Goal: Task Accomplishment & Management: Manage account settings

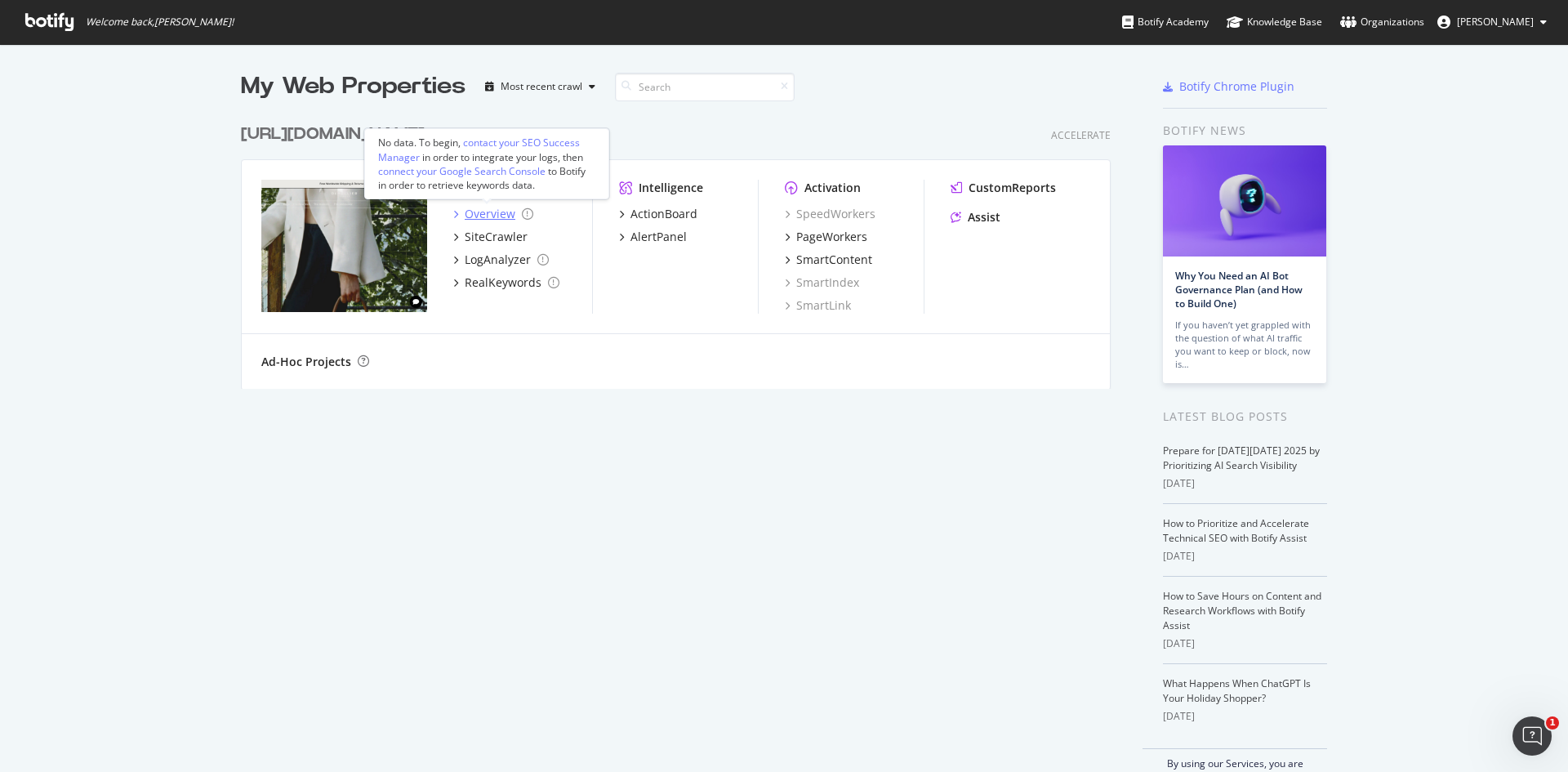
click at [481, 206] on div "Overview" at bounding box center [490, 214] width 51 height 17
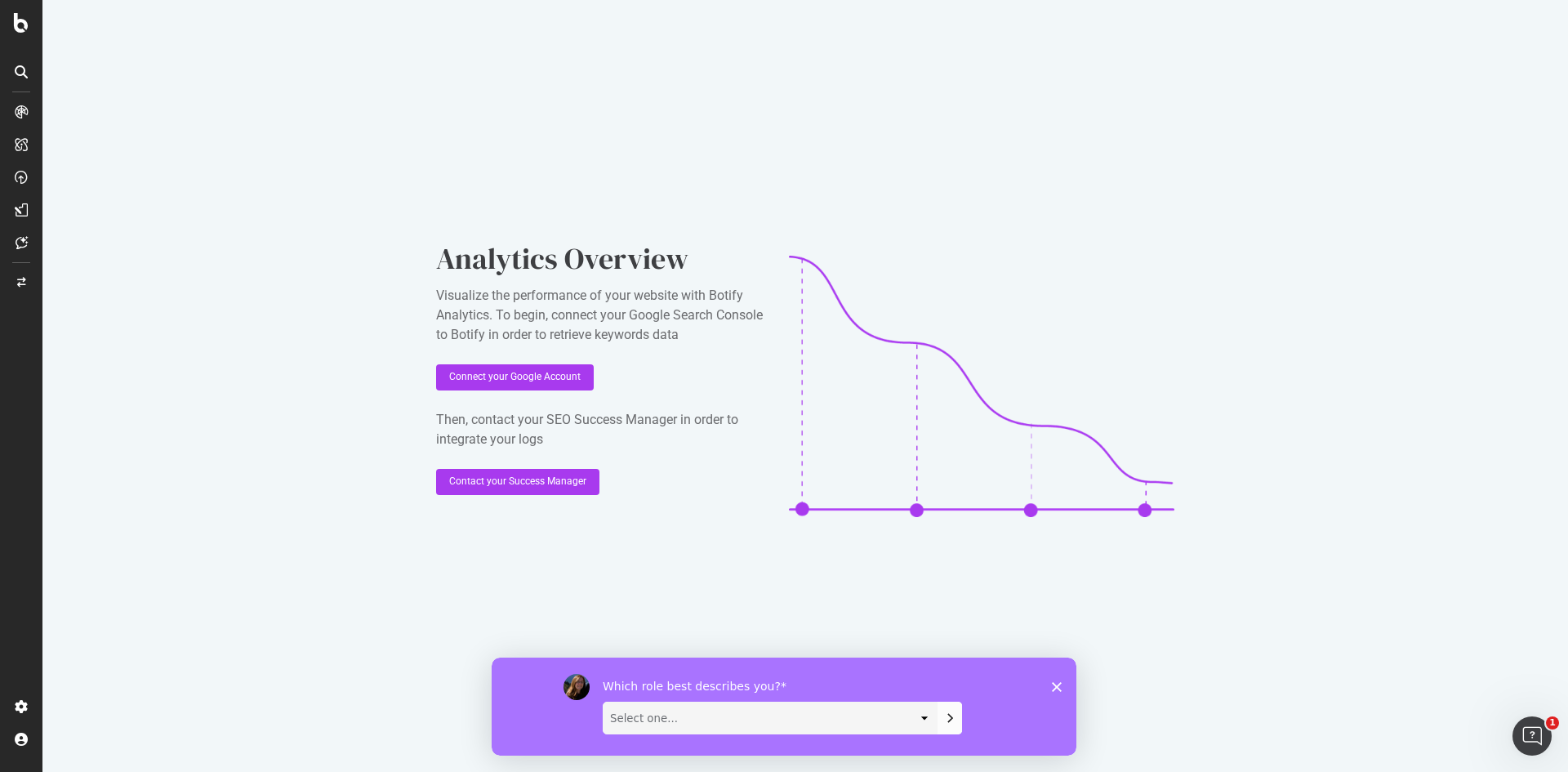
click at [22, 112] on icon at bounding box center [22, 112] width 13 height 13
click at [19, 144] on icon at bounding box center [22, 145] width 13 height 13
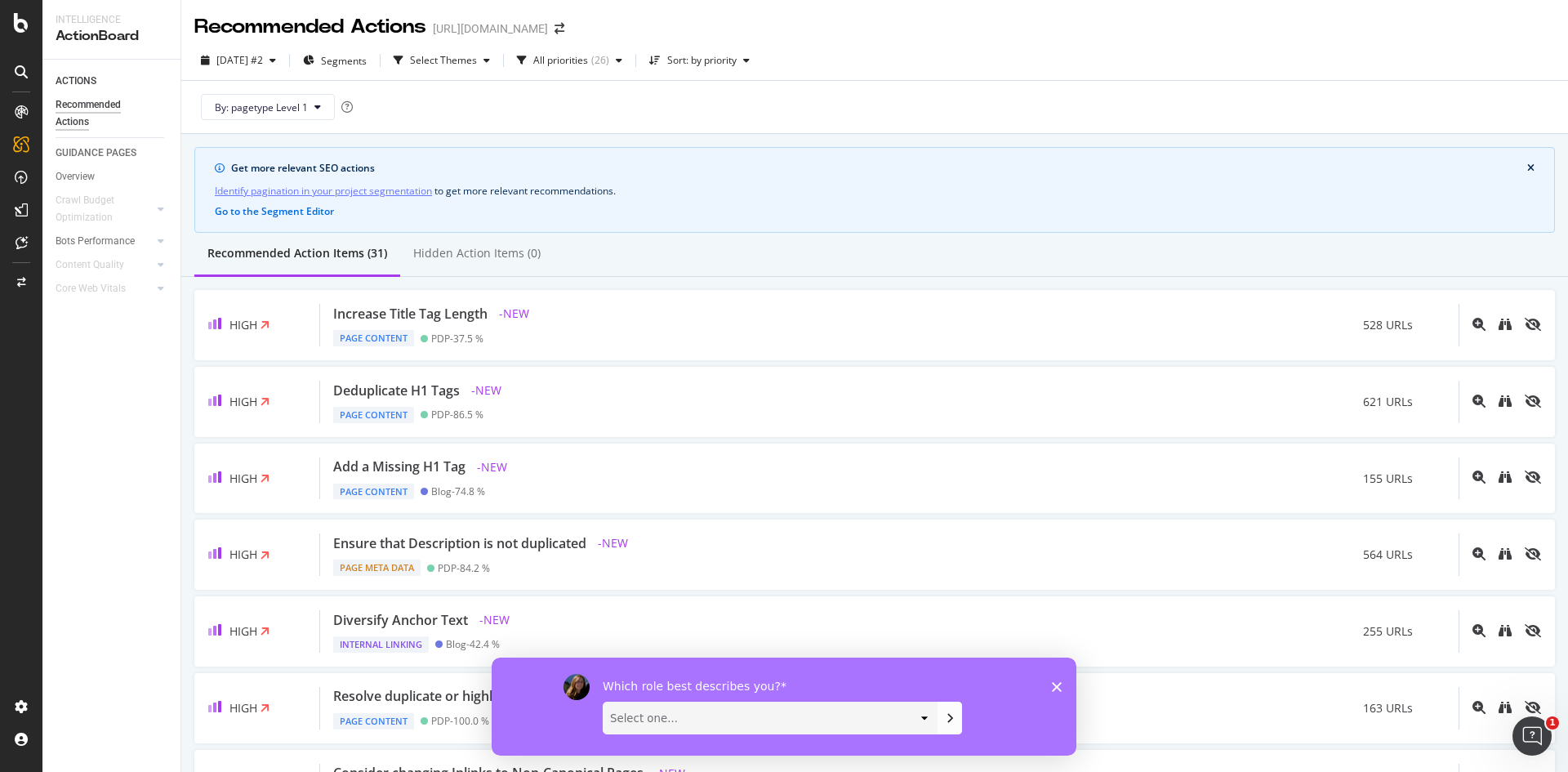
click at [22, 176] on icon at bounding box center [22, 177] width 13 height 13
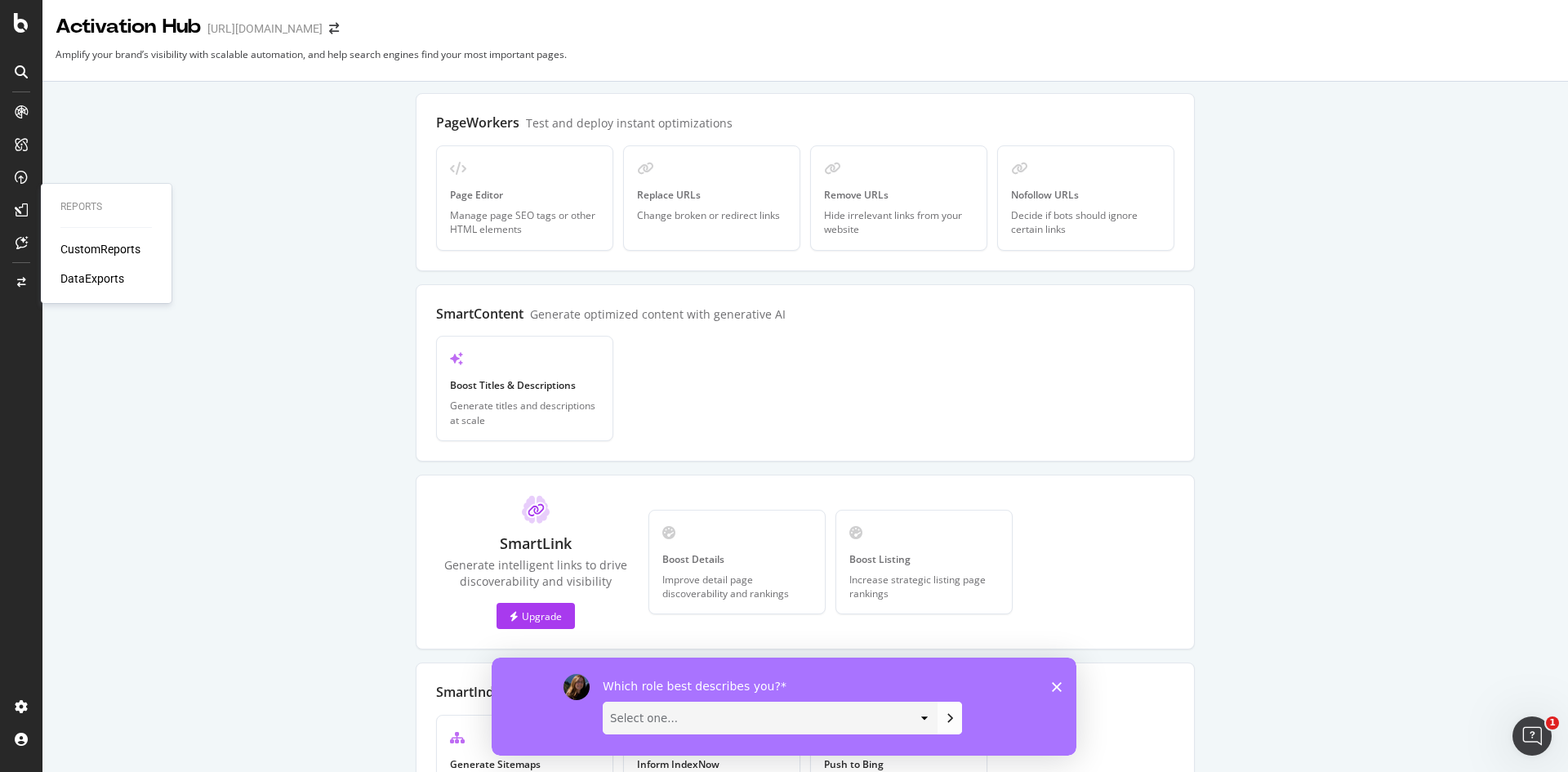
click at [17, 210] on icon at bounding box center [22, 210] width 13 height 13
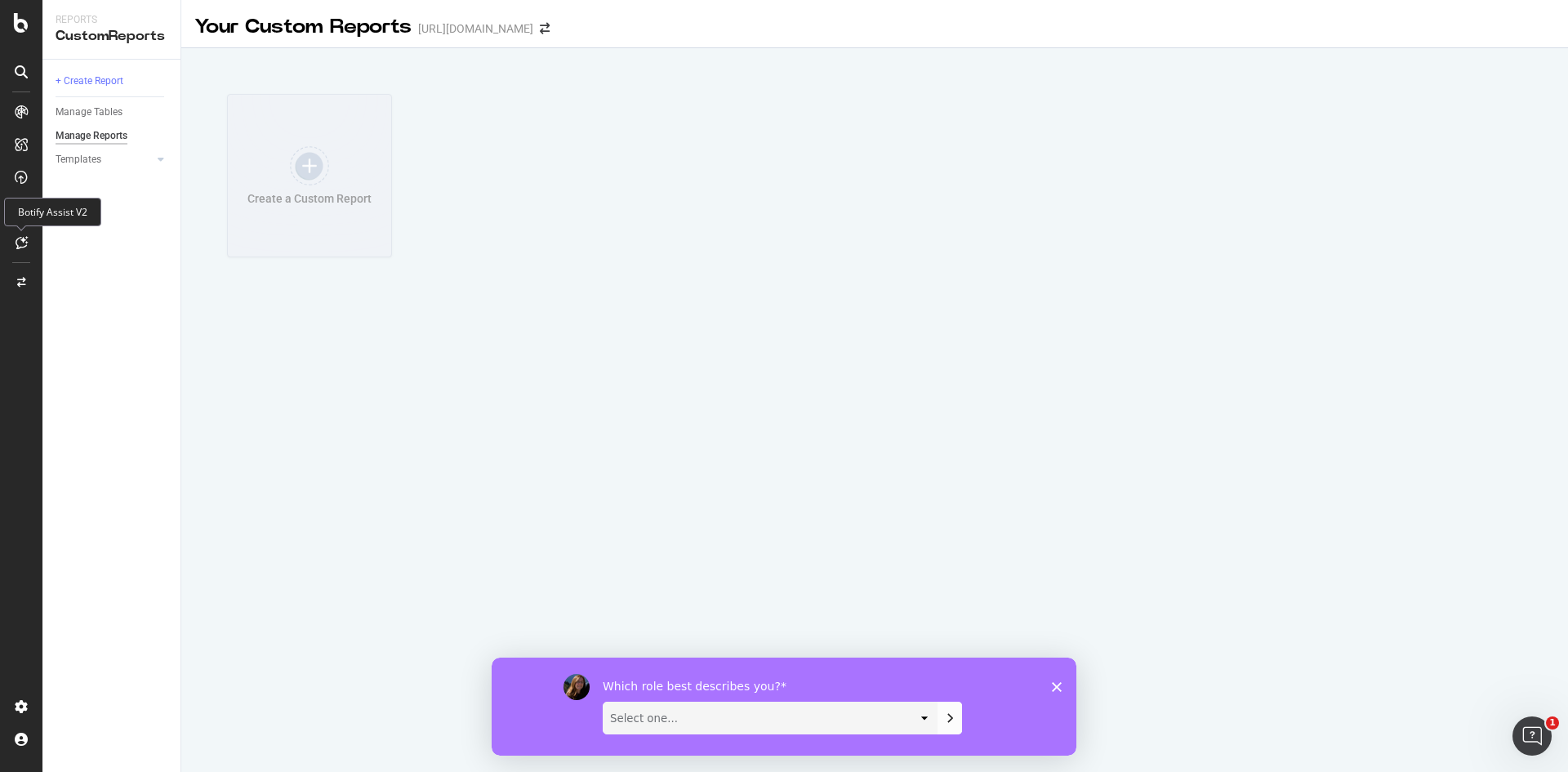
click at [21, 240] on icon at bounding box center [22, 243] width 12 height 13
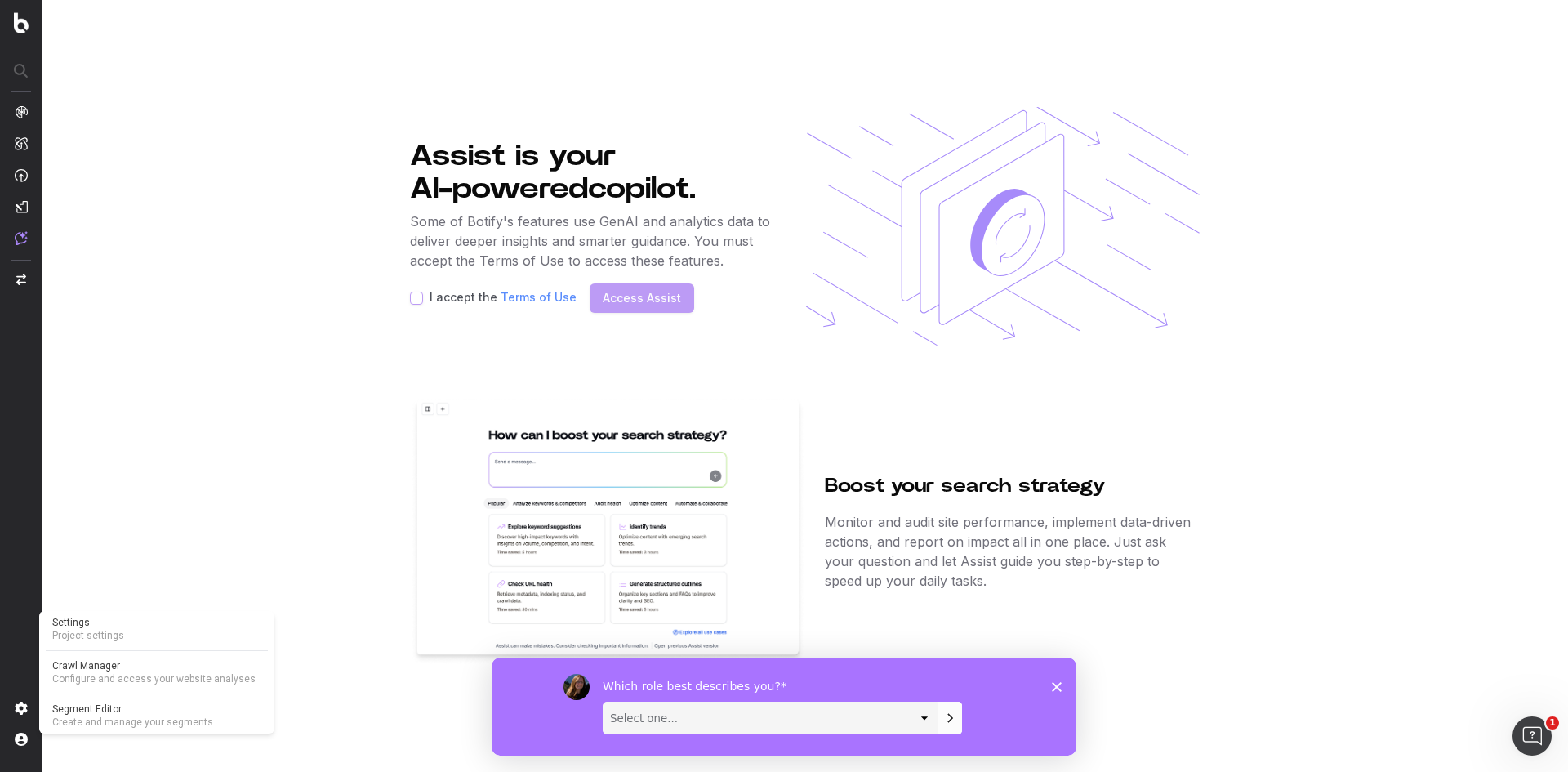
click at [92, 629] on span "Settings" at bounding box center [157, 623] width 209 height 13
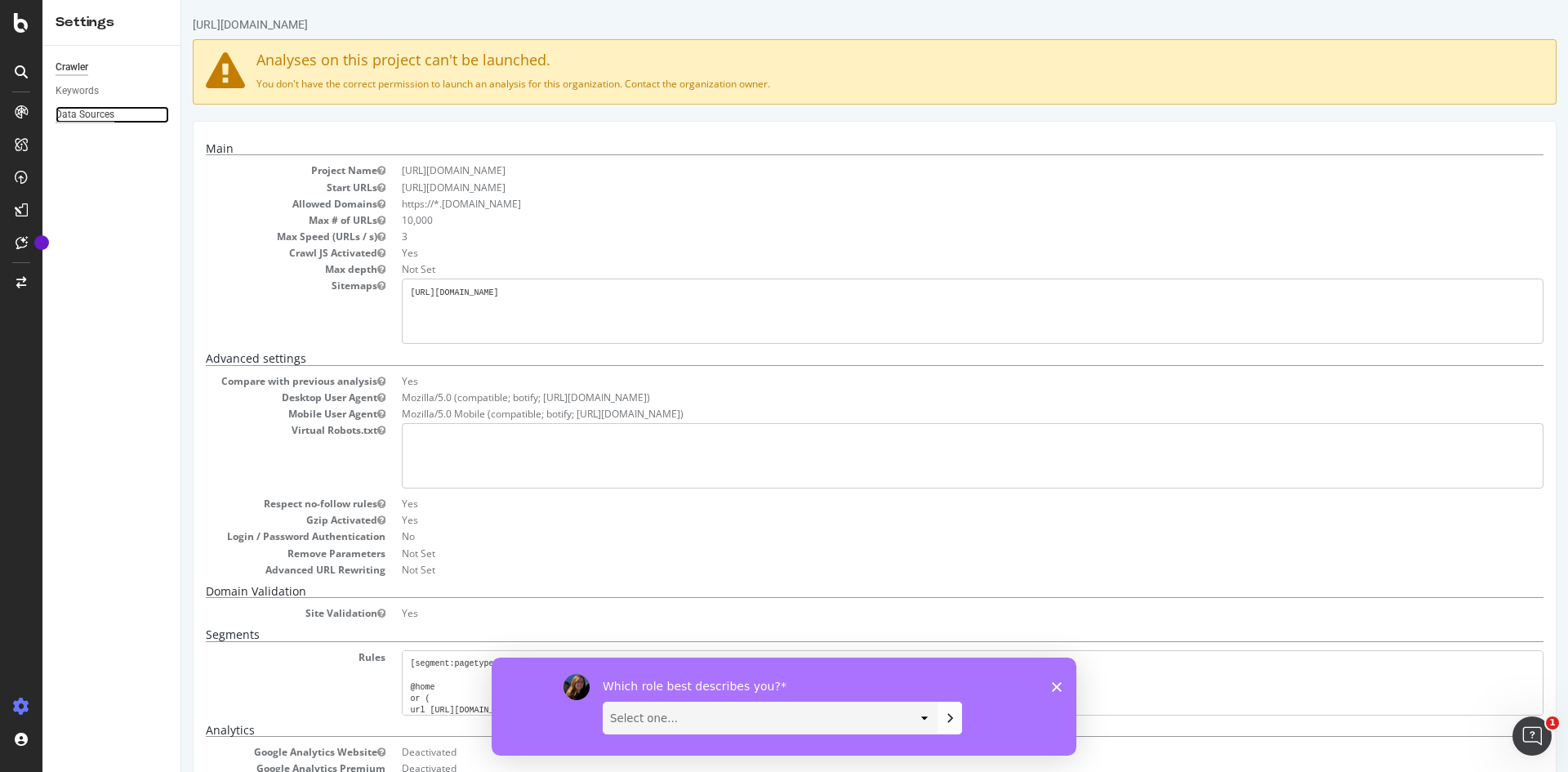
click at [94, 114] on div "Data Sources" at bounding box center [85, 114] width 59 height 17
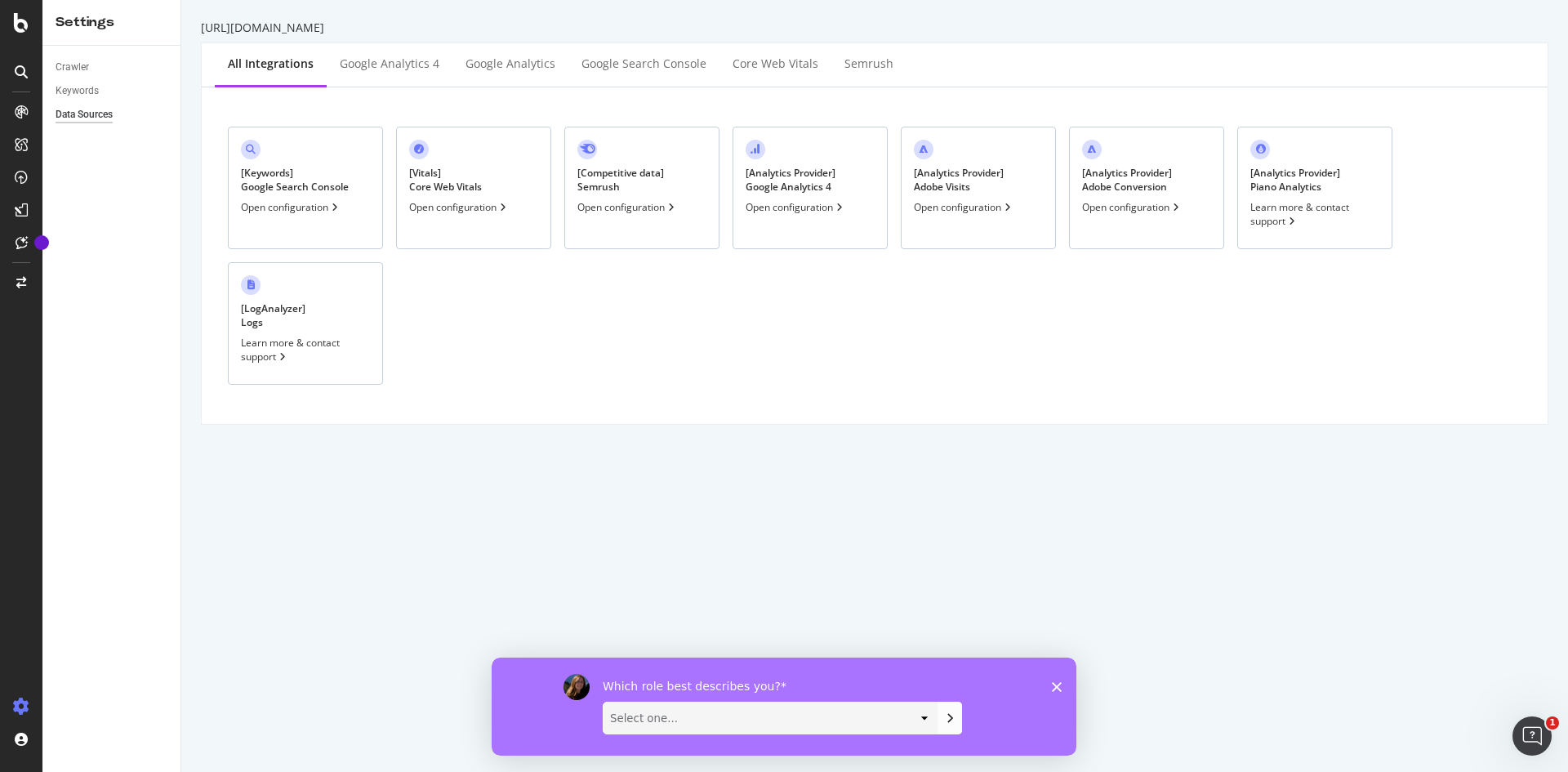
click at [280, 206] on div "Open configuration" at bounding box center [291, 206] width 100 height 14
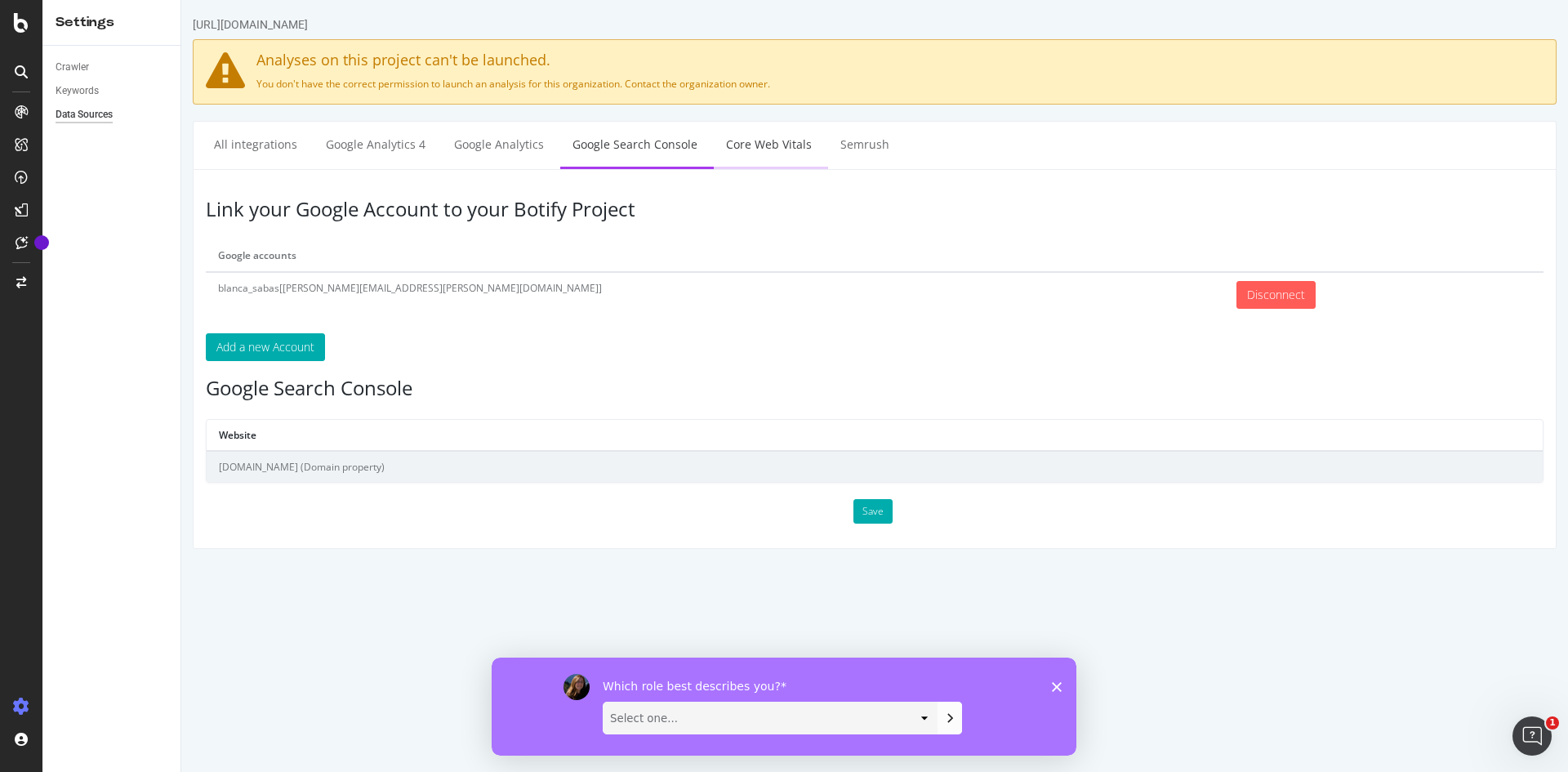
click at [767, 138] on link "Core Web Vitals" at bounding box center [768, 144] width 110 height 45
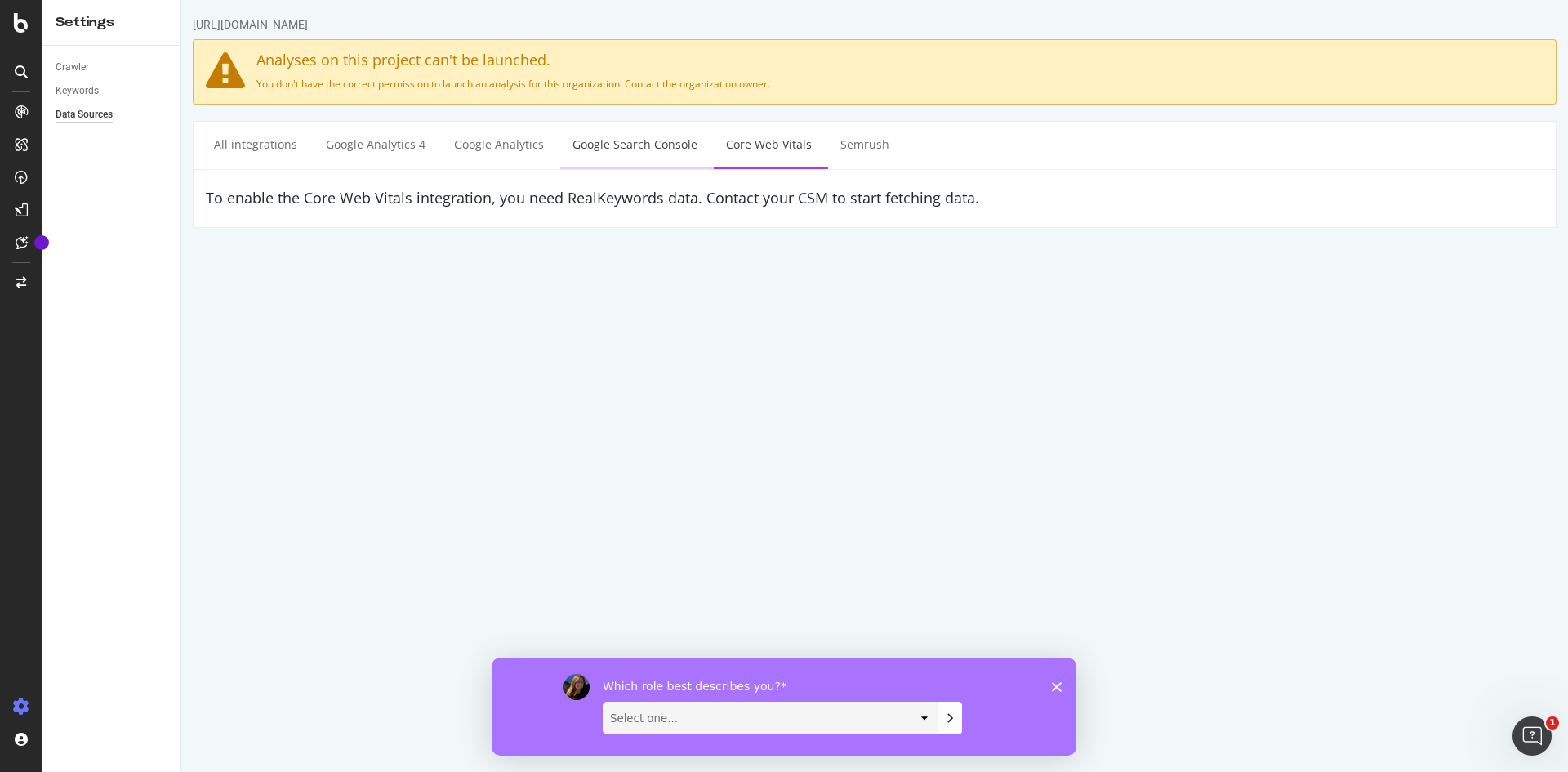
click at [627, 143] on link "Google Search Console" at bounding box center [635, 144] width 149 height 45
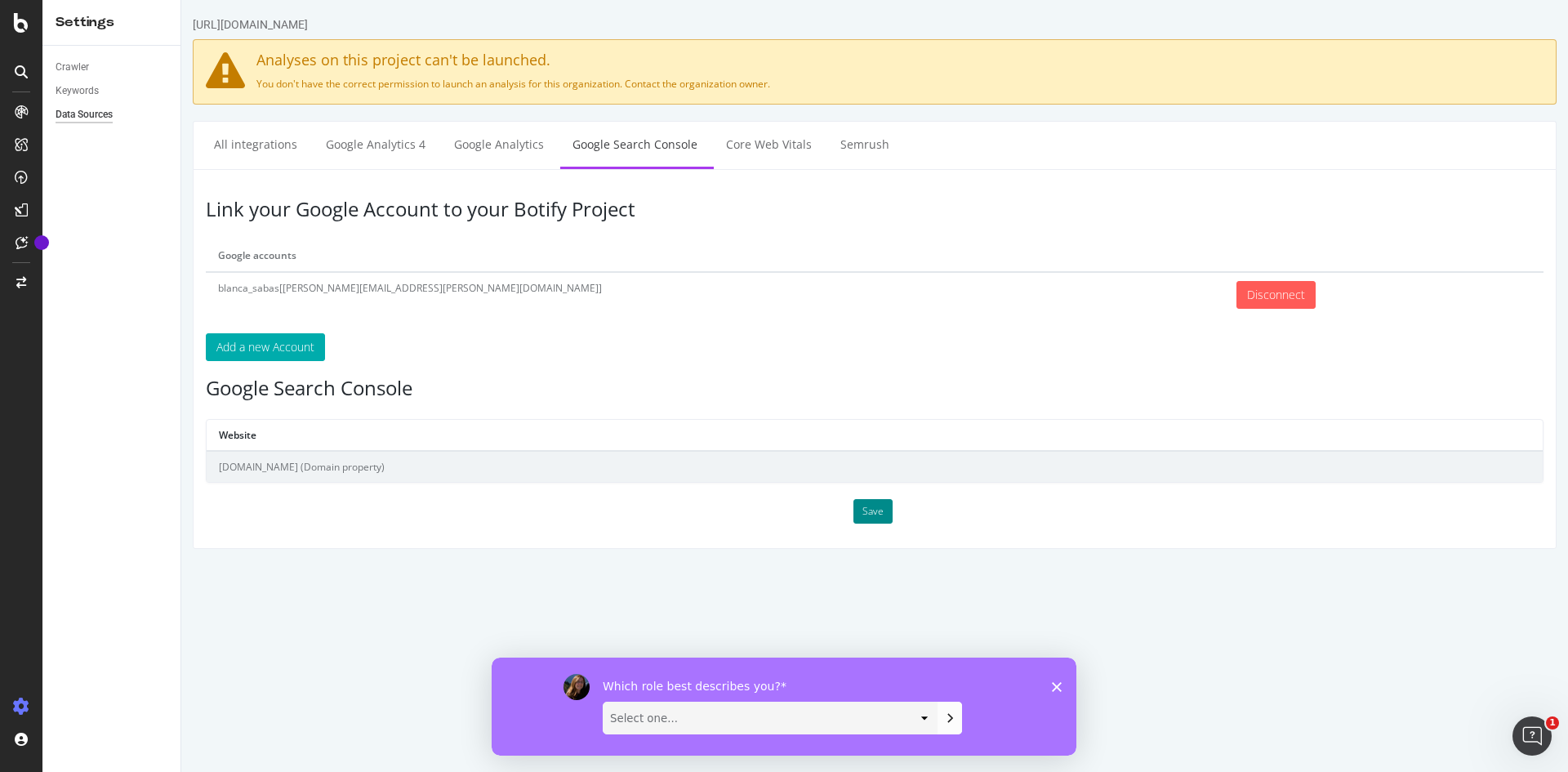
click at [877, 508] on button "Save" at bounding box center [873, 512] width 39 height 25
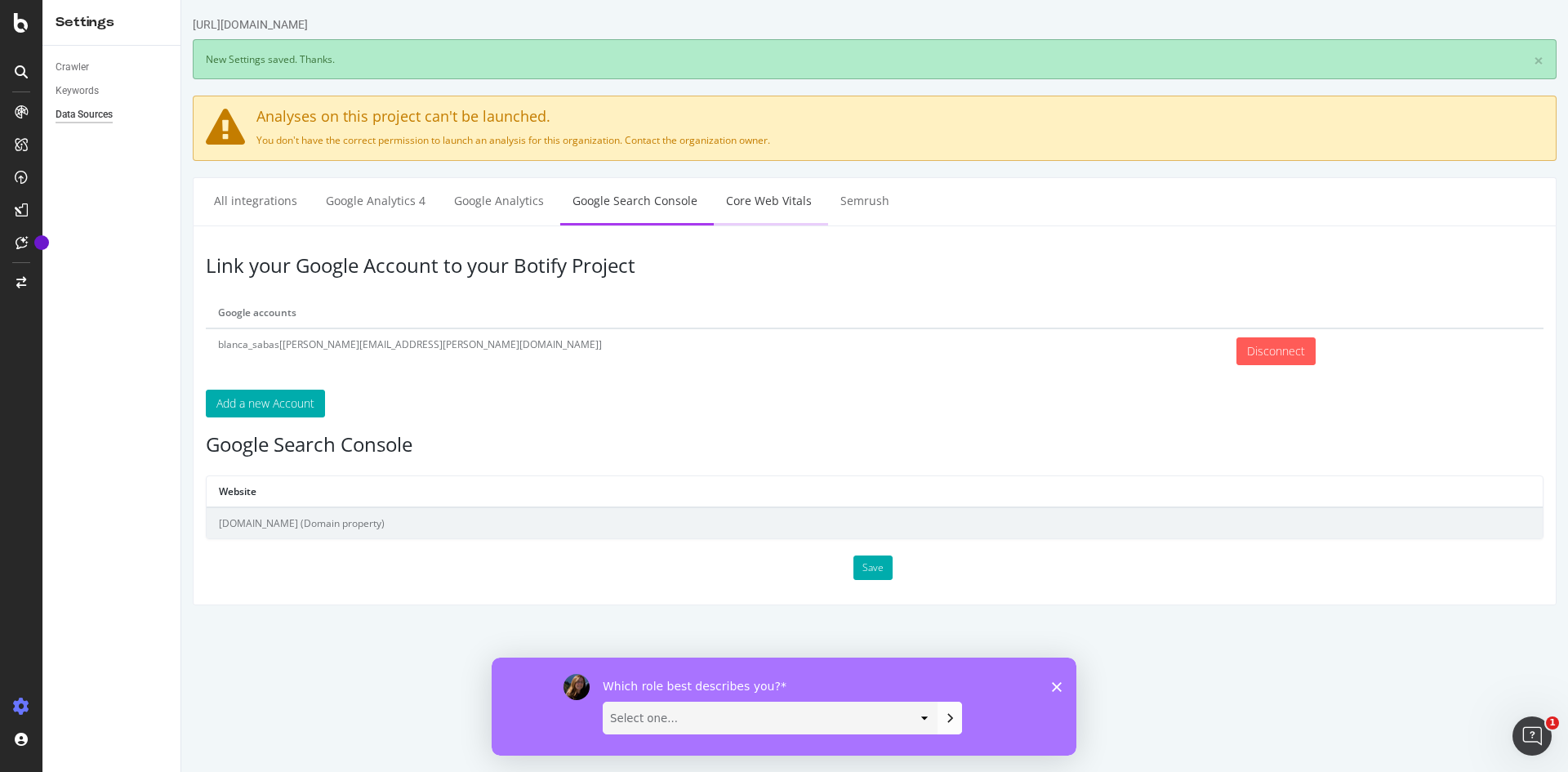
click at [766, 211] on link "Core Web Vitals" at bounding box center [768, 201] width 110 height 45
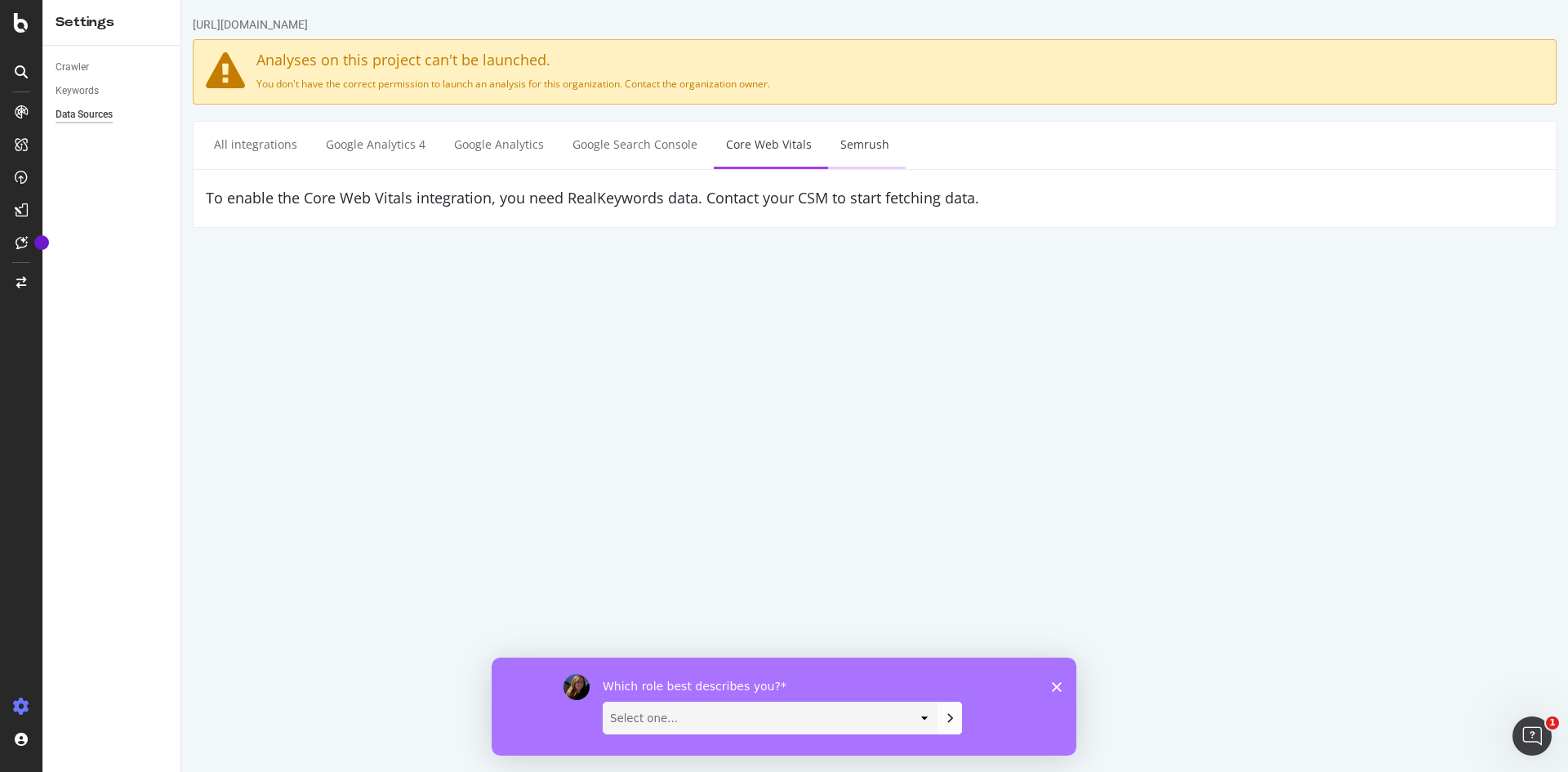
click at [847, 144] on link "Semrush" at bounding box center [864, 144] width 74 height 45
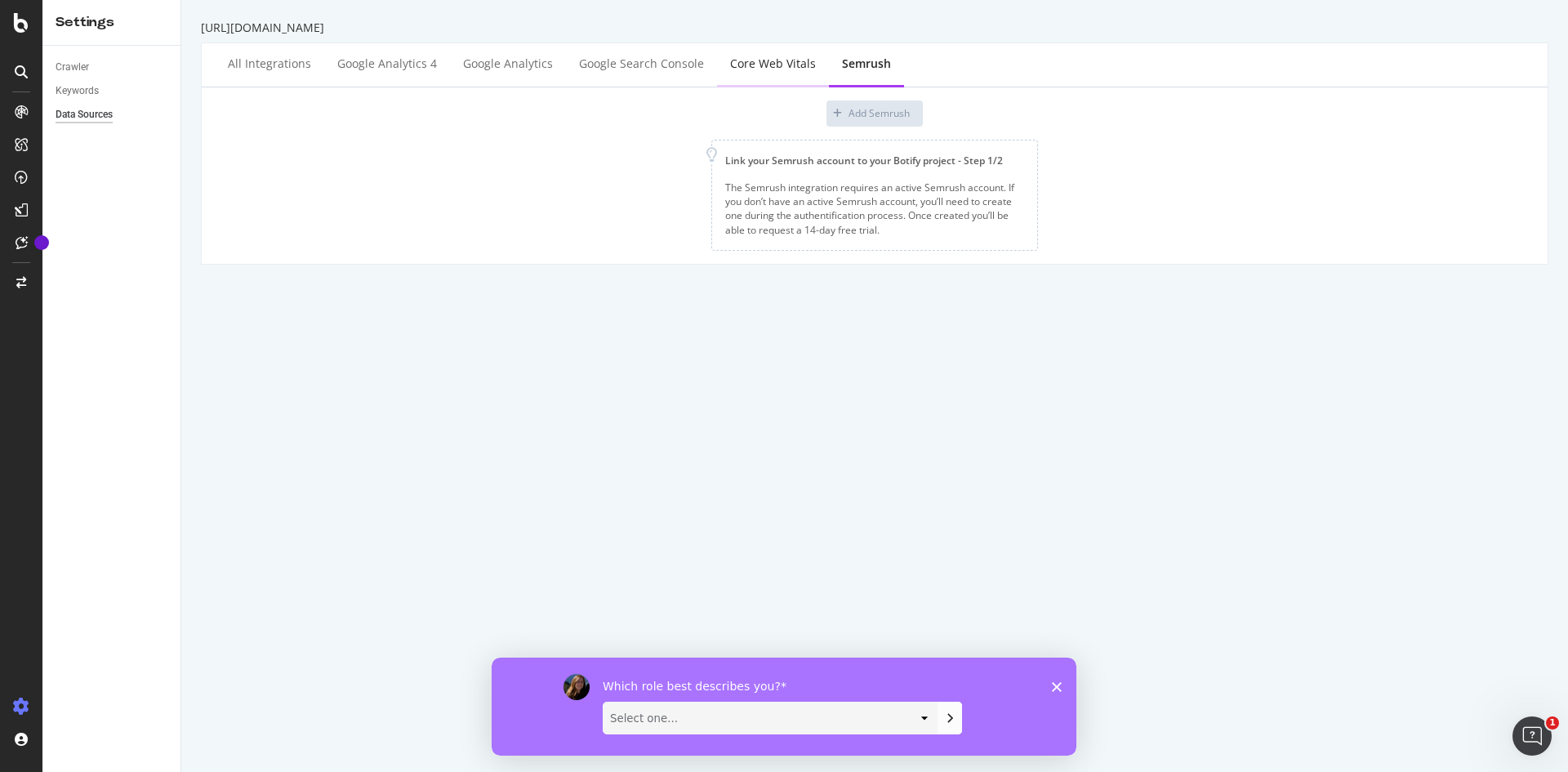
click at [772, 61] on div "Core Web Vitals" at bounding box center [772, 64] width 85 height 17
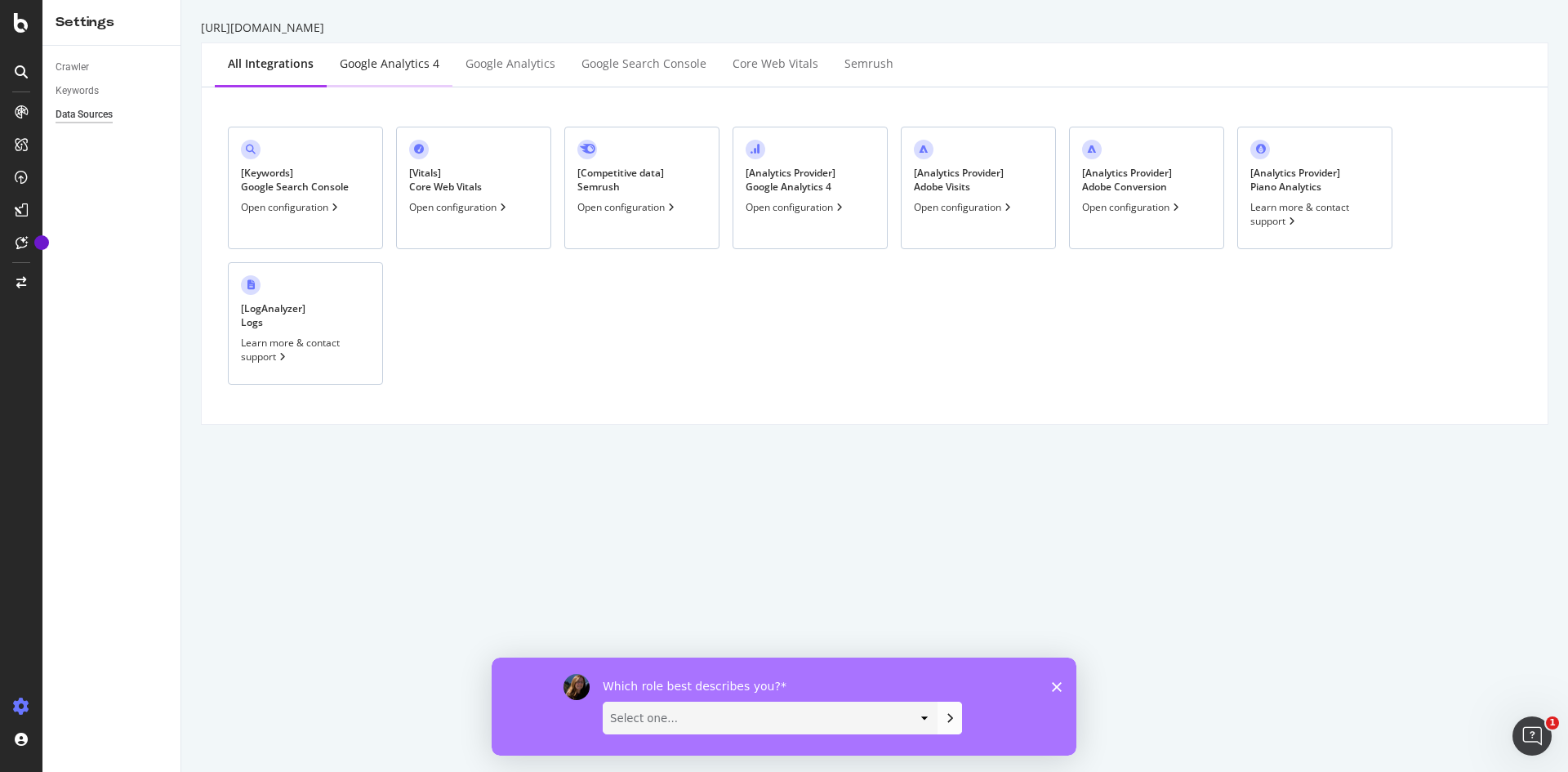
click at [388, 62] on div "Google Analytics 4" at bounding box center [390, 64] width 99 height 17
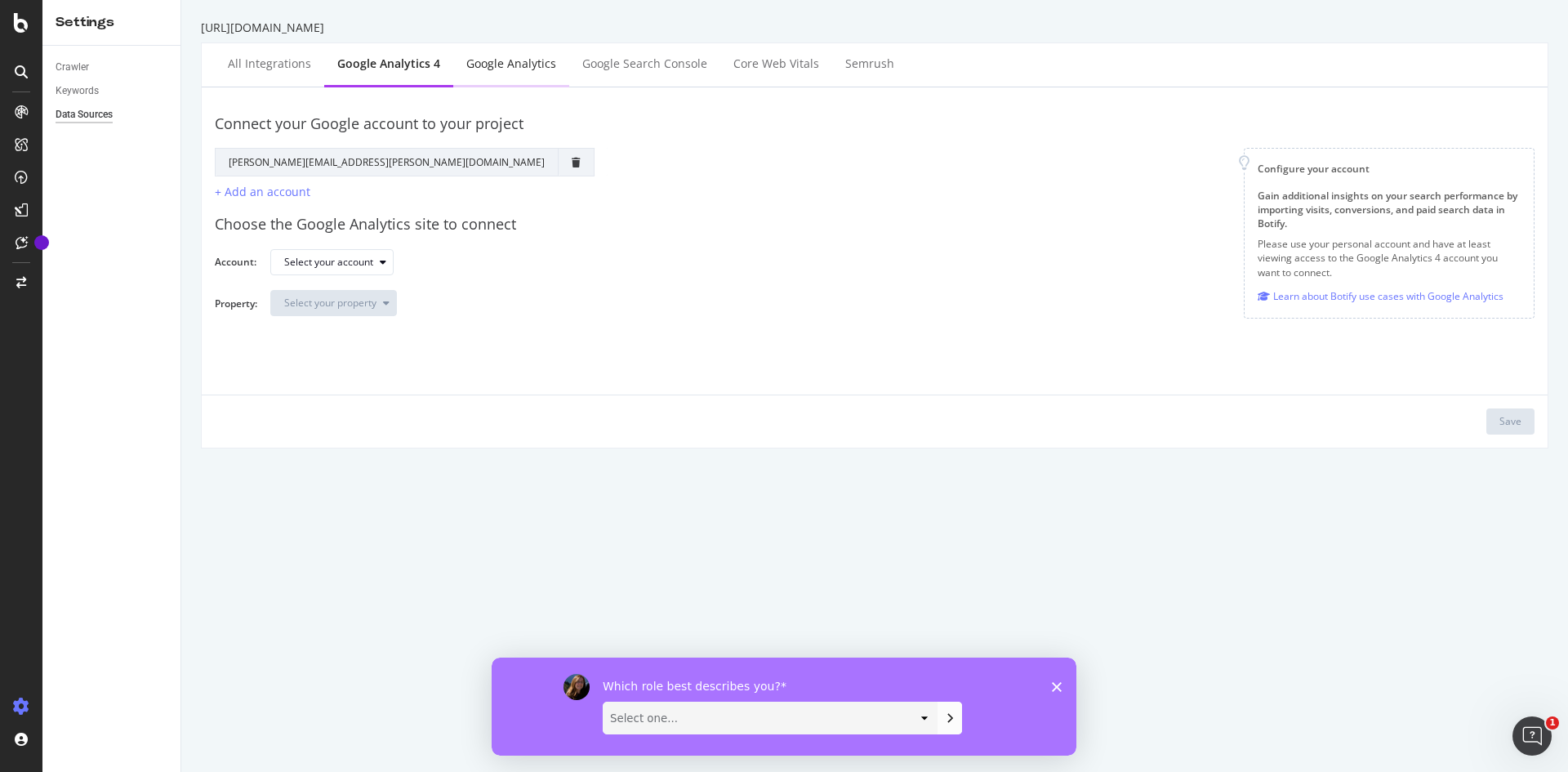
click at [511, 67] on div "Google Analytics" at bounding box center [511, 64] width 90 height 17
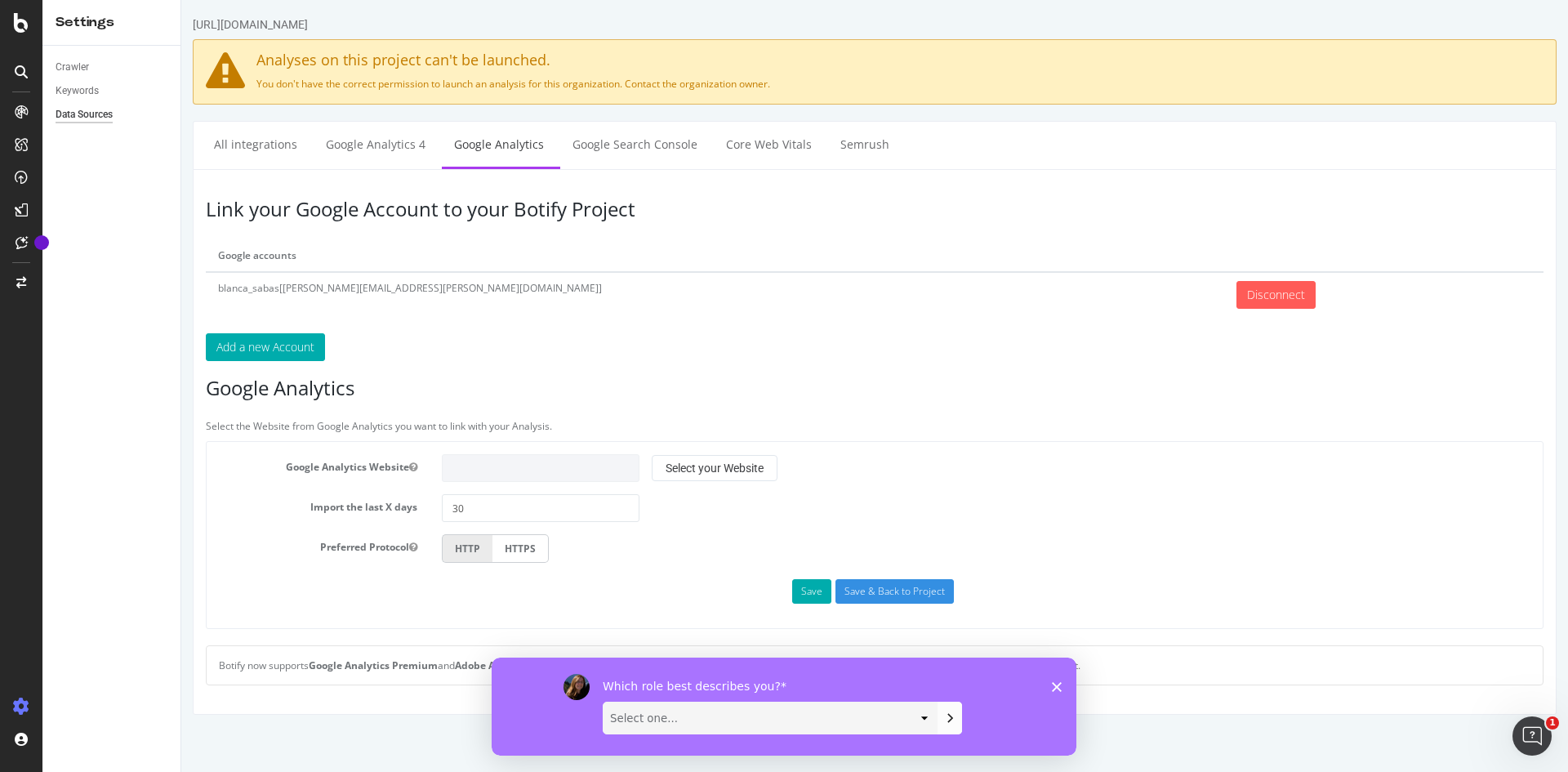
drag, startPoint x: 1055, startPoint y: 682, endPoint x: 1545, endPoint y: 1343, distance: 822.8
click at [1055, 682] on icon "Close survey" at bounding box center [1057, 687] width 10 height 10
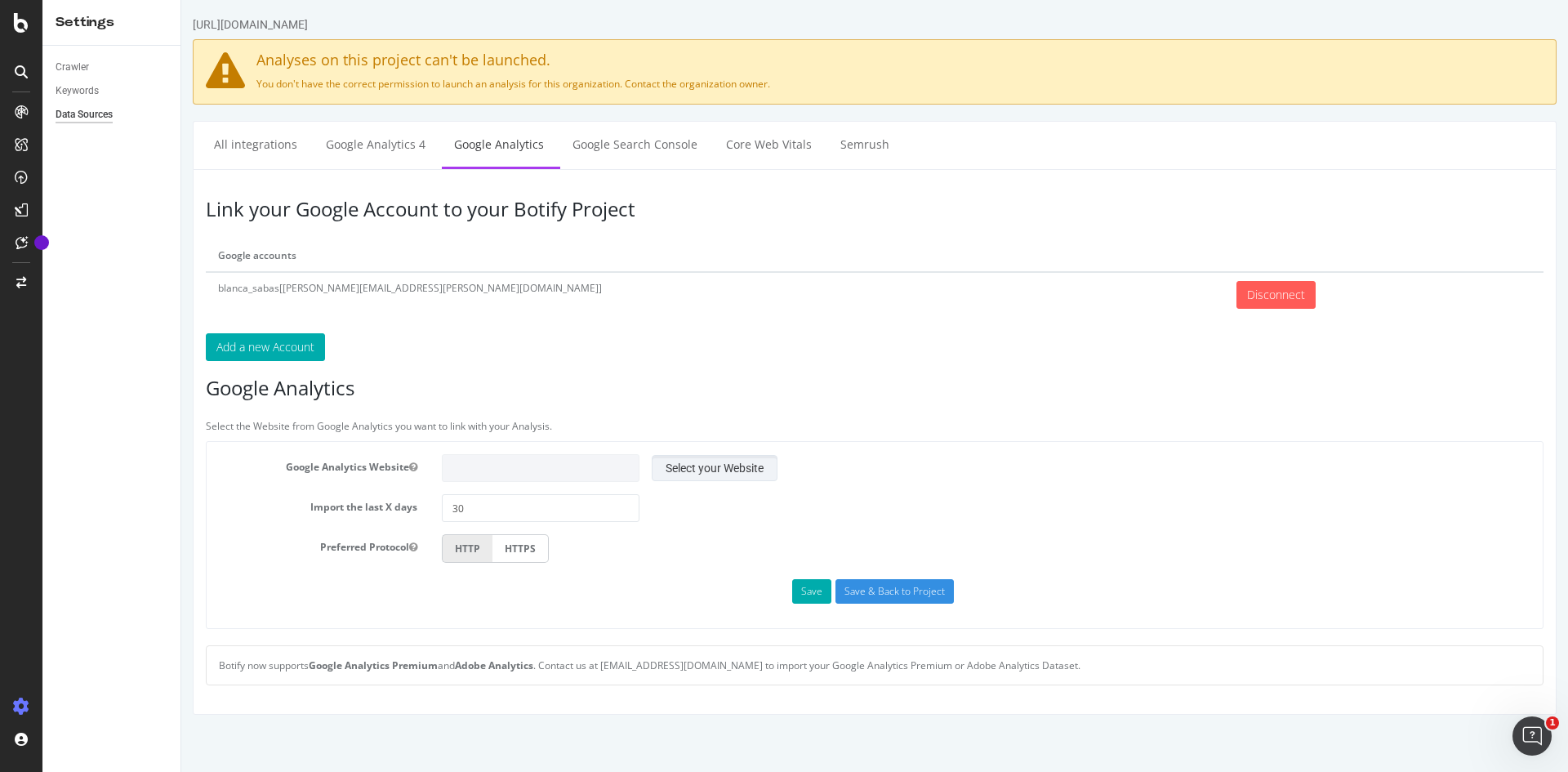
click at [696, 470] on button "Select your Website" at bounding box center [715, 469] width 126 height 27
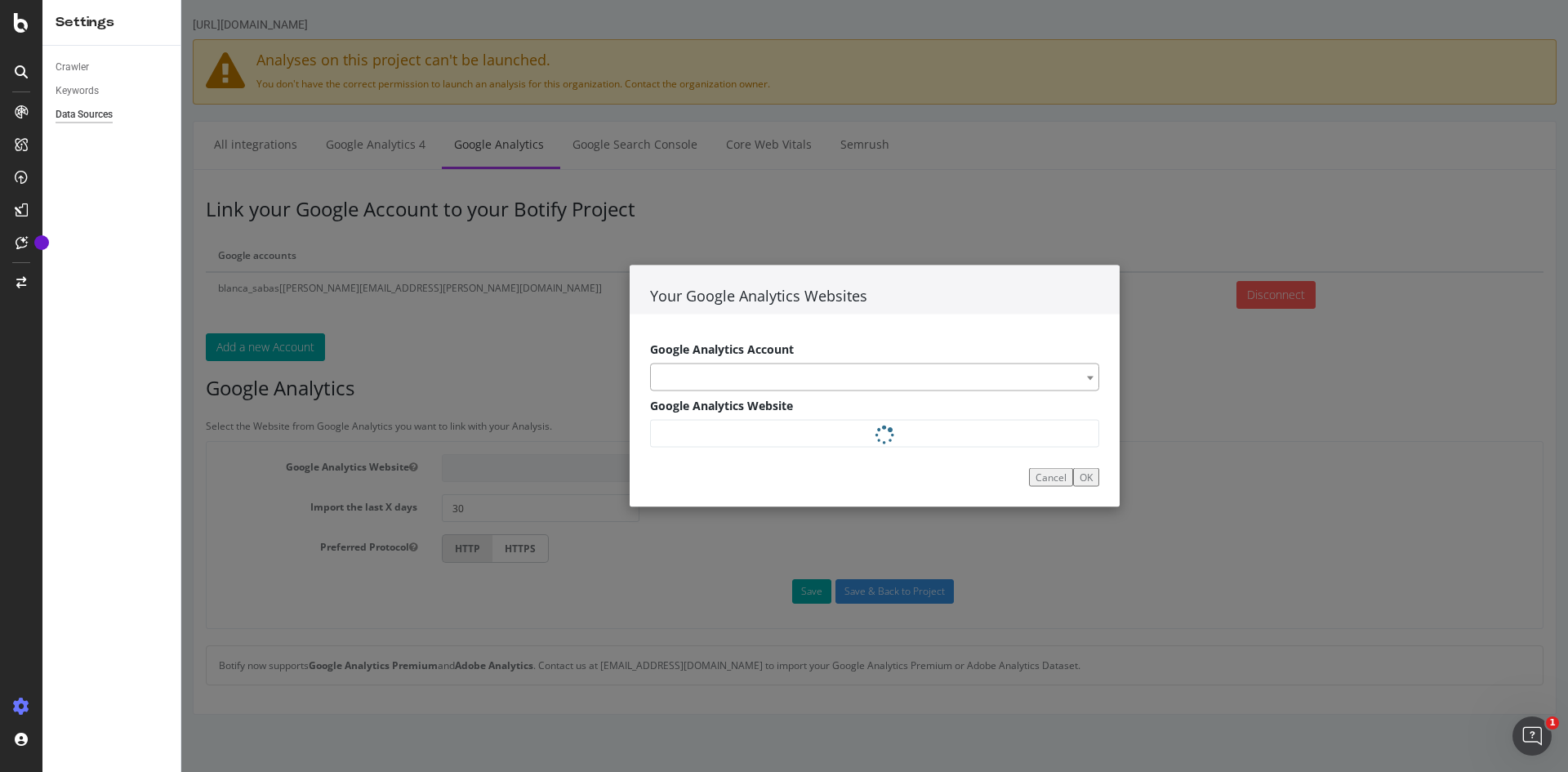
click at [601, 561] on div "Your Google Analytics Websites Google Analytics Account Demellier Google Analyt…" at bounding box center [875, 386] width 1387 height 772
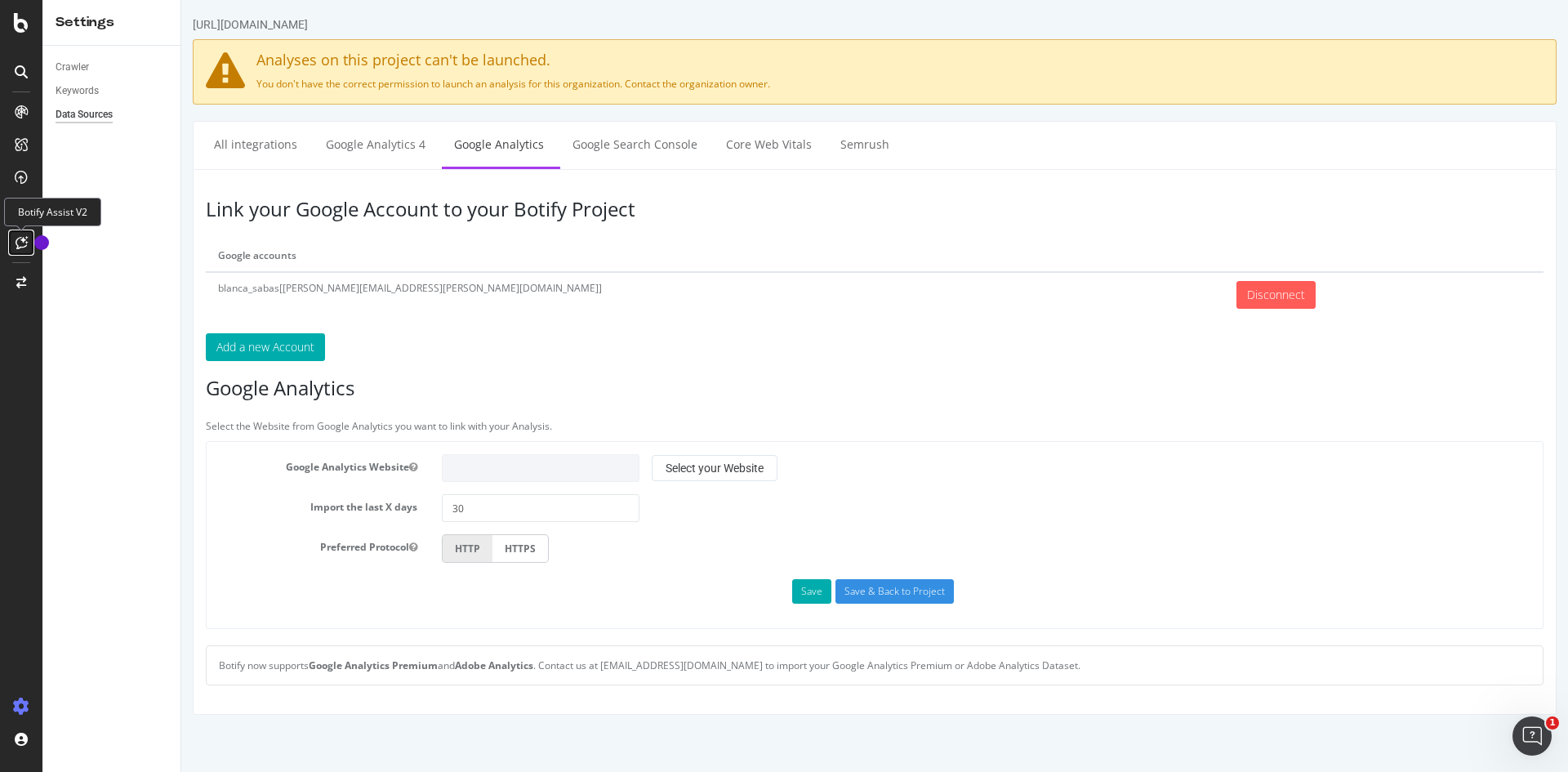
click at [22, 245] on icon at bounding box center [22, 243] width 12 height 13
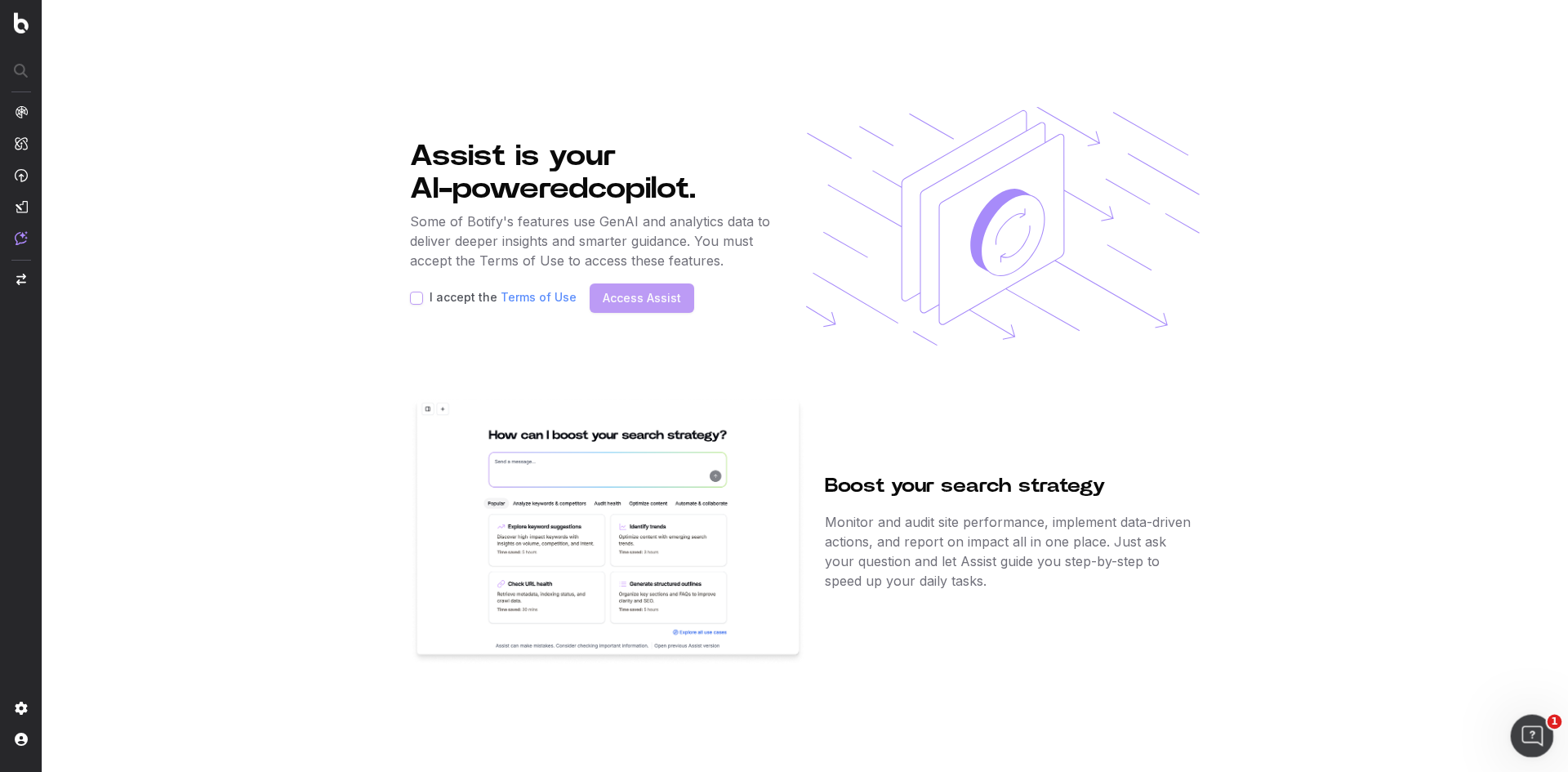
click at [1534, 731] on icon "Open Intercom Messenger" at bounding box center [1530, 734] width 27 height 27
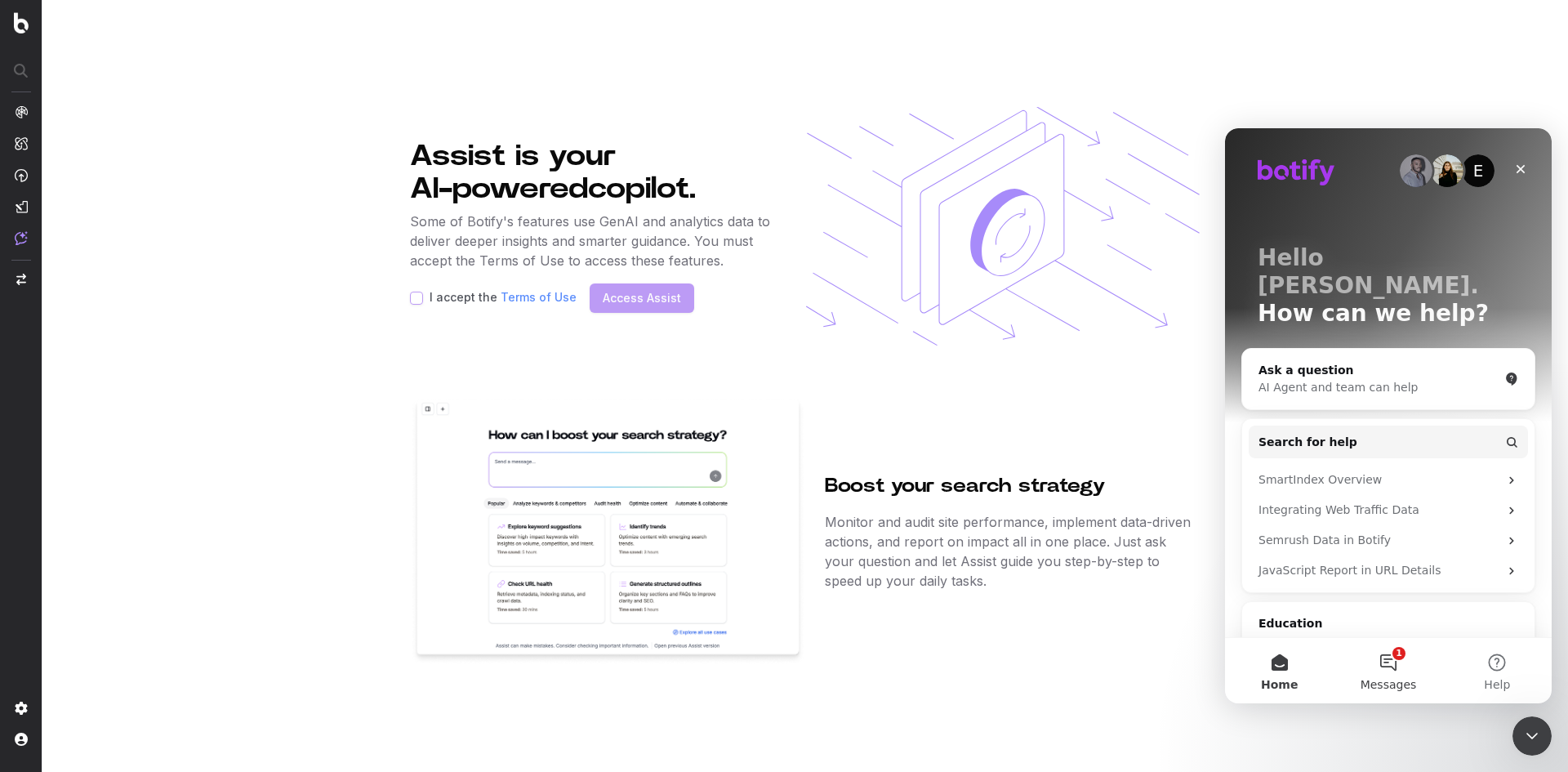
click at [1392, 679] on span "Messages" at bounding box center [1389, 685] width 56 height 12
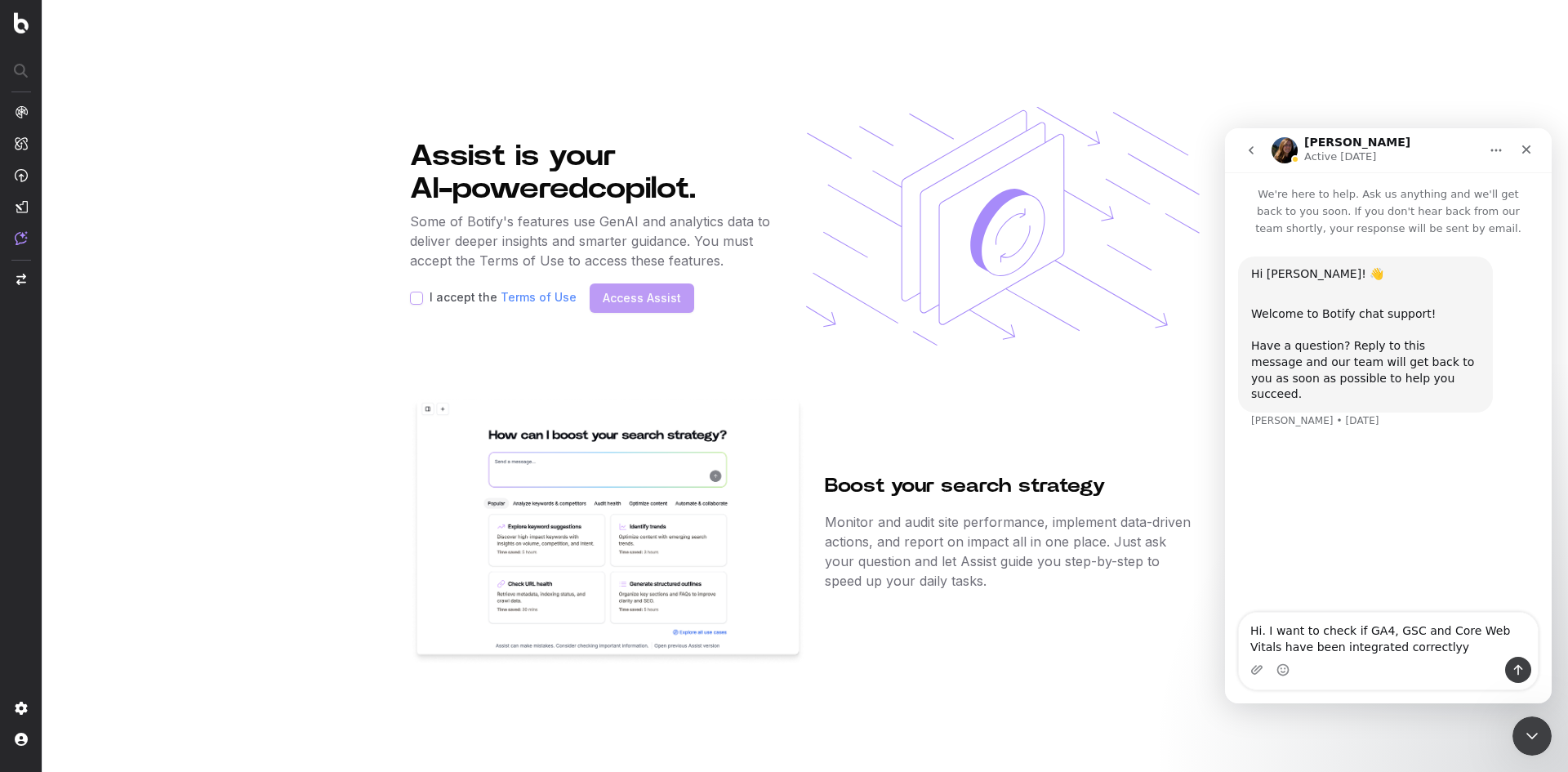
type textarea "Hi. I want to check if GA4, GSC and Core Web Vitals have been integrated correc…"
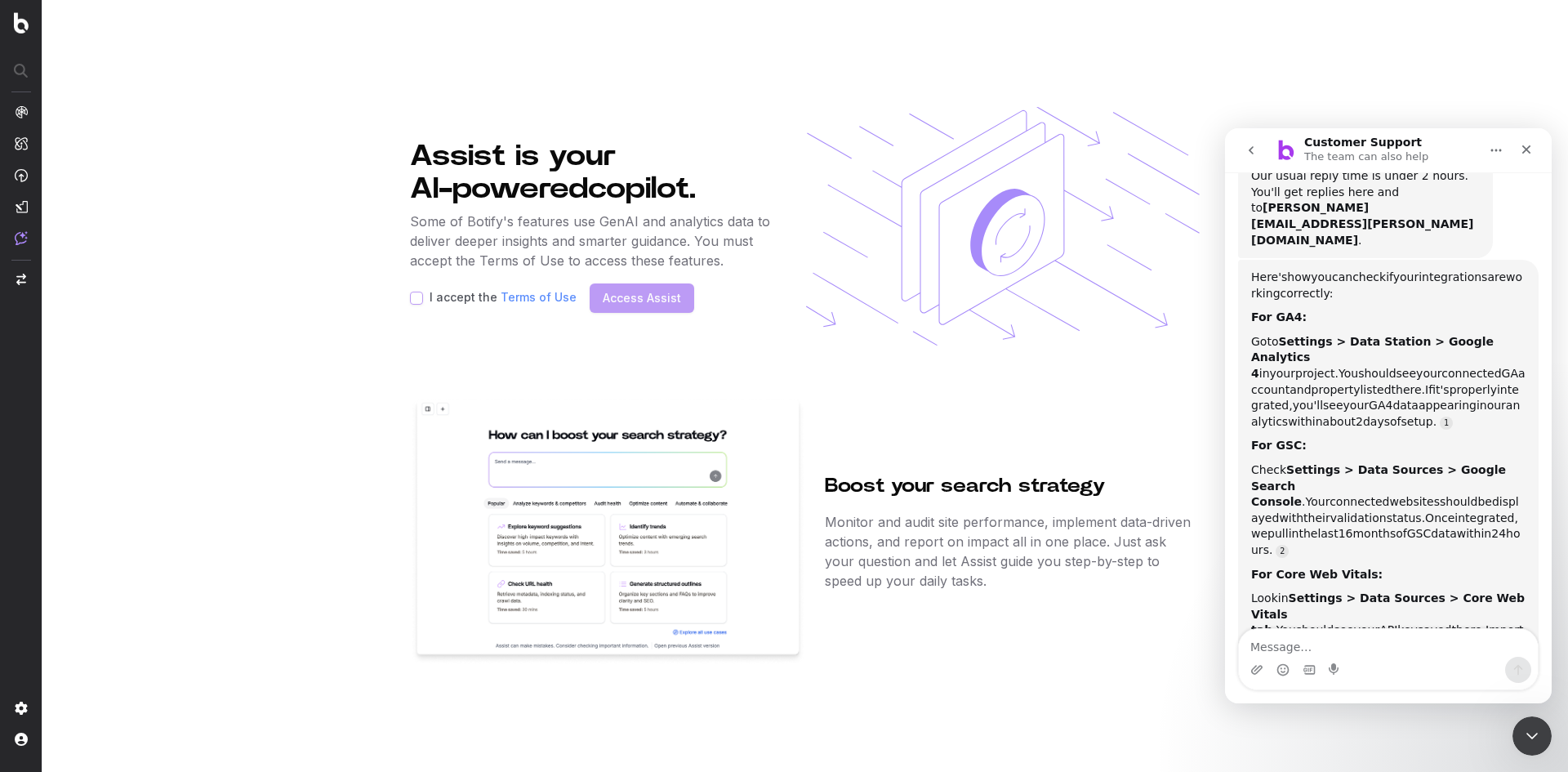
scroll to position [399, 0]
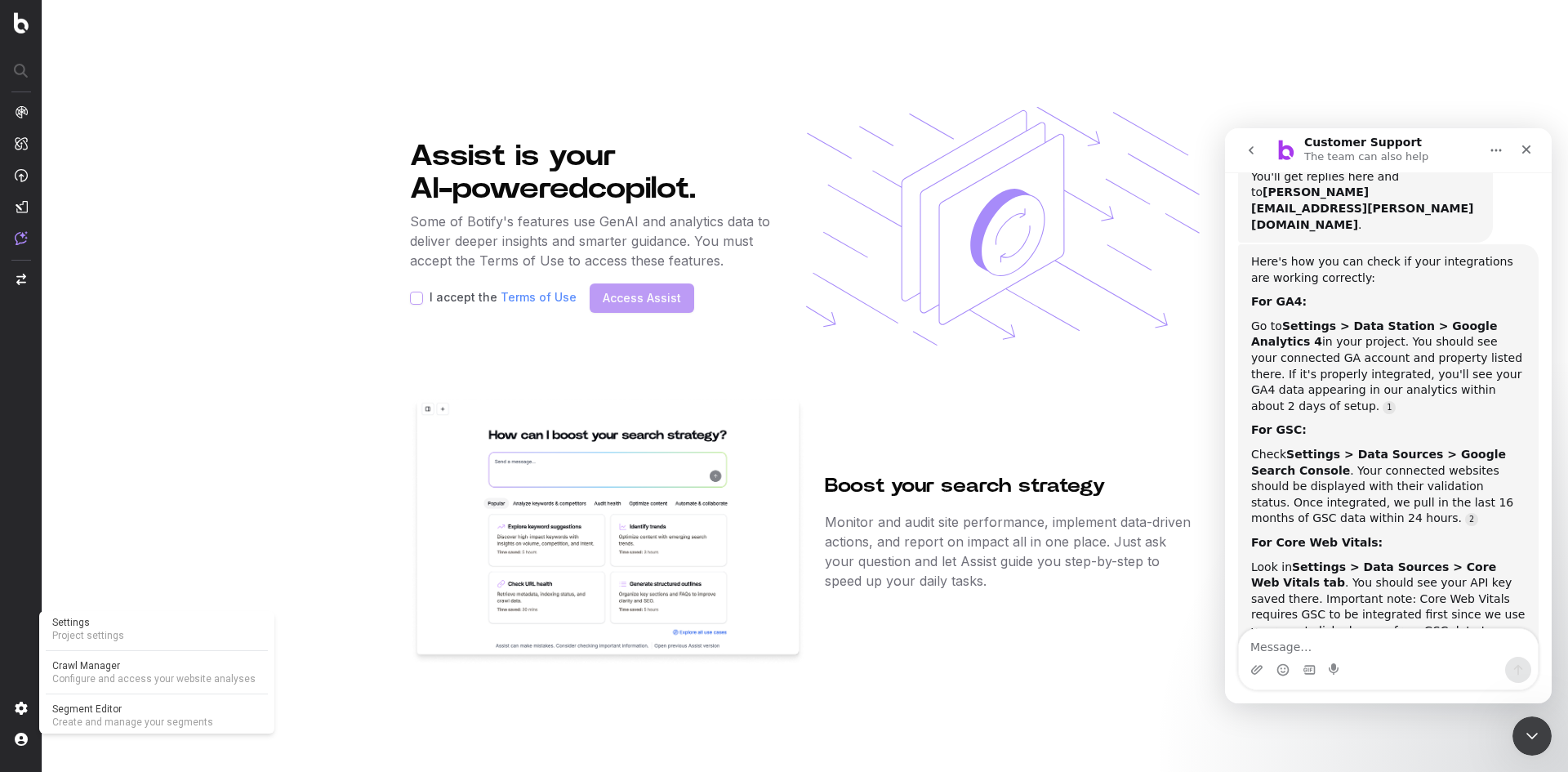
click at [18, 711] on img at bounding box center [22, 709] width 13 height 13
click at [22, 711] on img at bounding box center [22, 709] width 13 height 13
click at [79, 629] on span "Settings" at bounding box center [157, 623] width 209 height 13
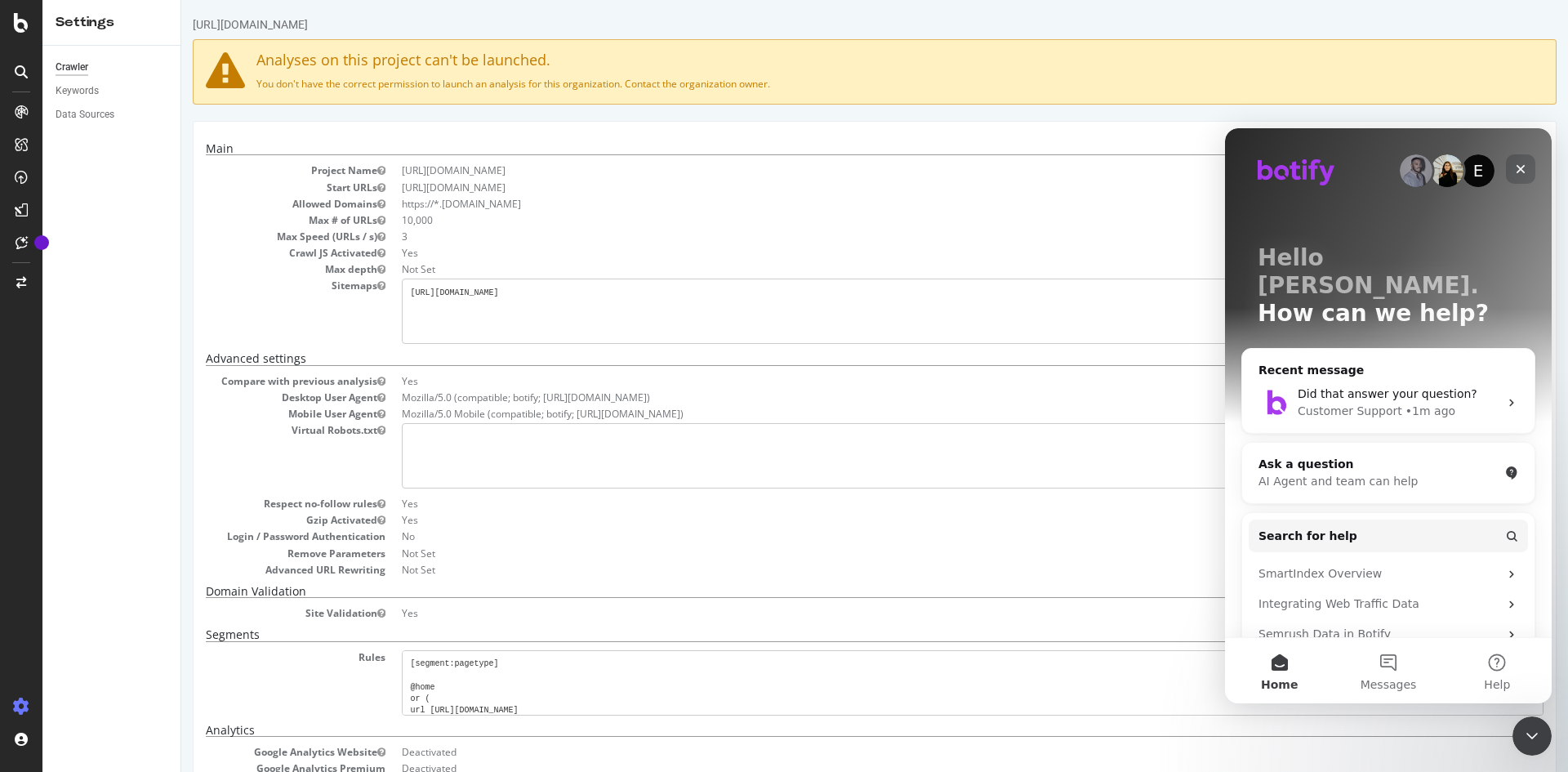
click at [1521, 169] on icon "Close" at bounding box center [1521, 169] width 9 height 9
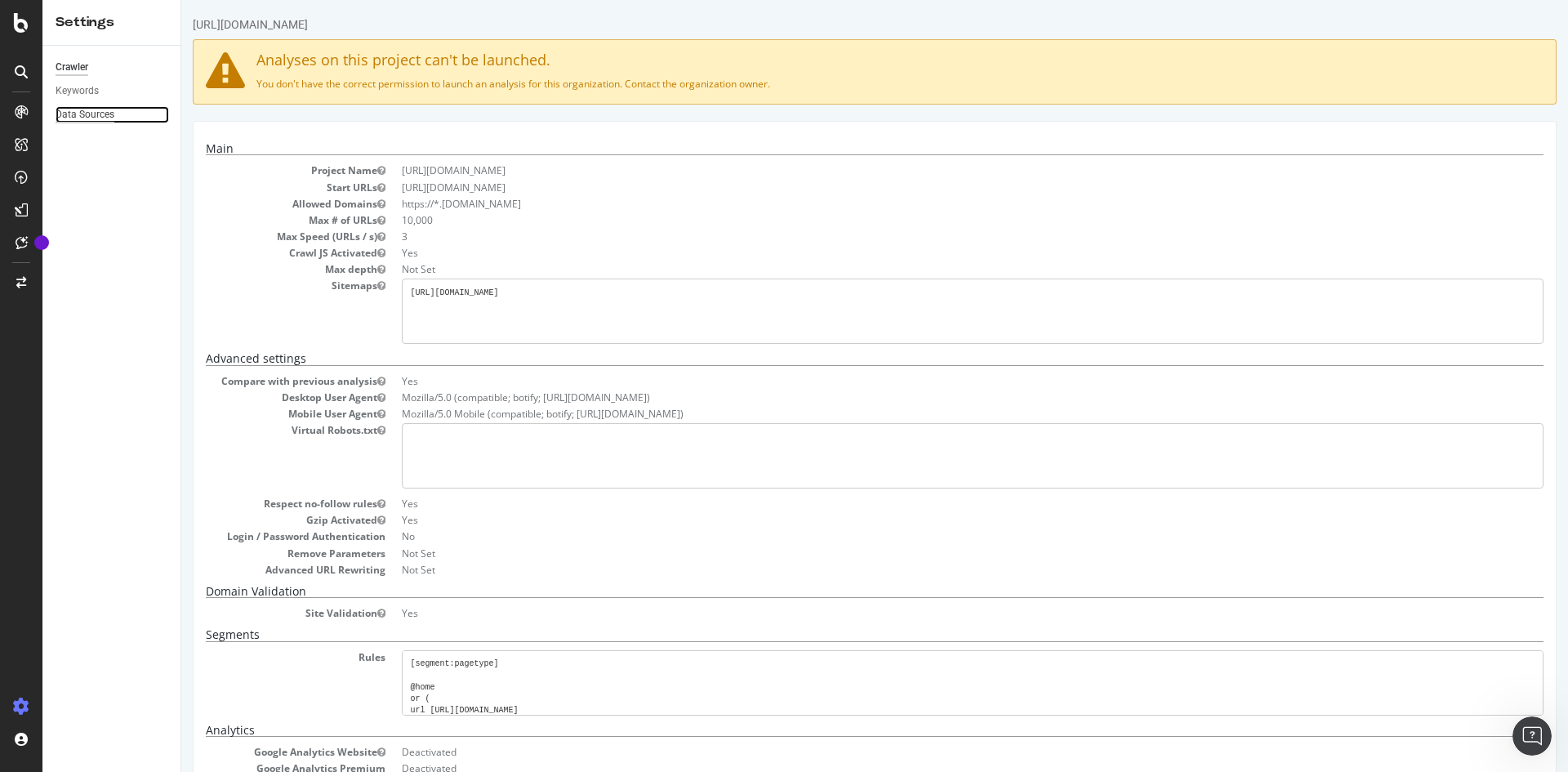
click at [85, 111] on div "Data Sources" at bounding box center [85, 114] width 59 height 17
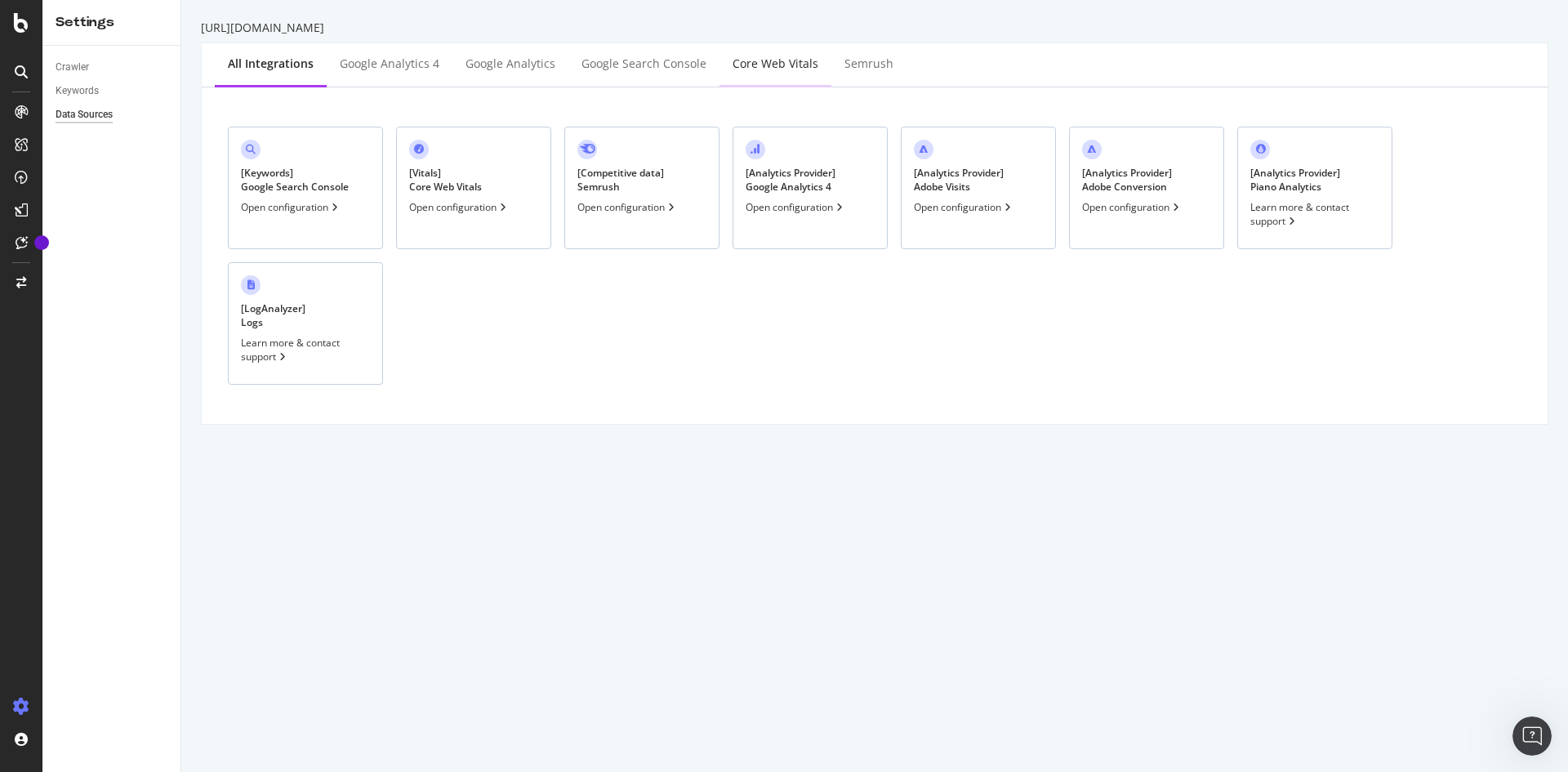
click at [742, 66] on div "Core Web Vitals" at bounding box center [775, 64] width 85 height 17
click at [62, 85] on div "Keywords" at bounding box center [77, 91] width 43 height 17
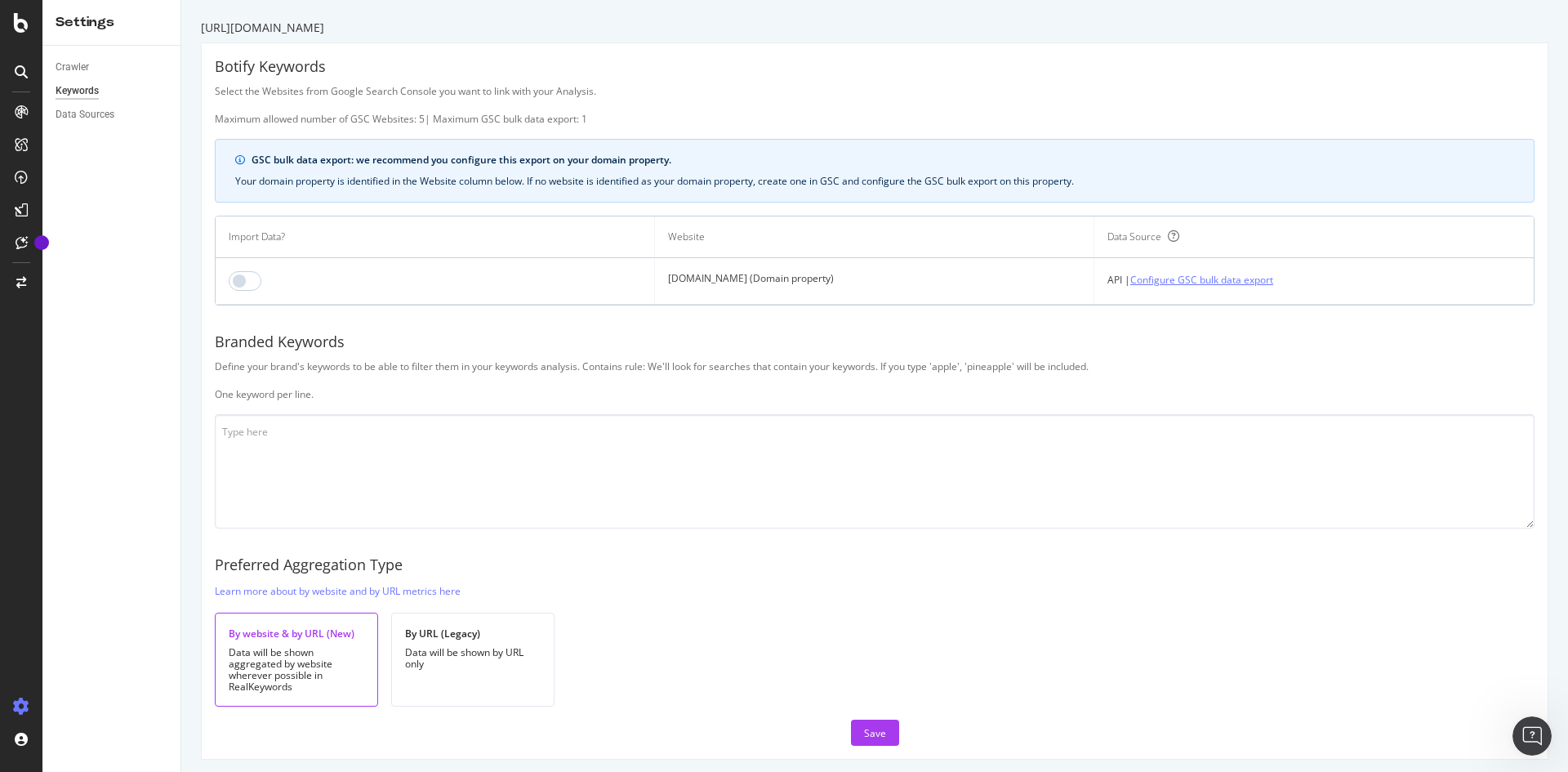
click at [1191, 283] on link "Configure GSC bulk data export" at bounding box center [1202, 279] width 143 height 17
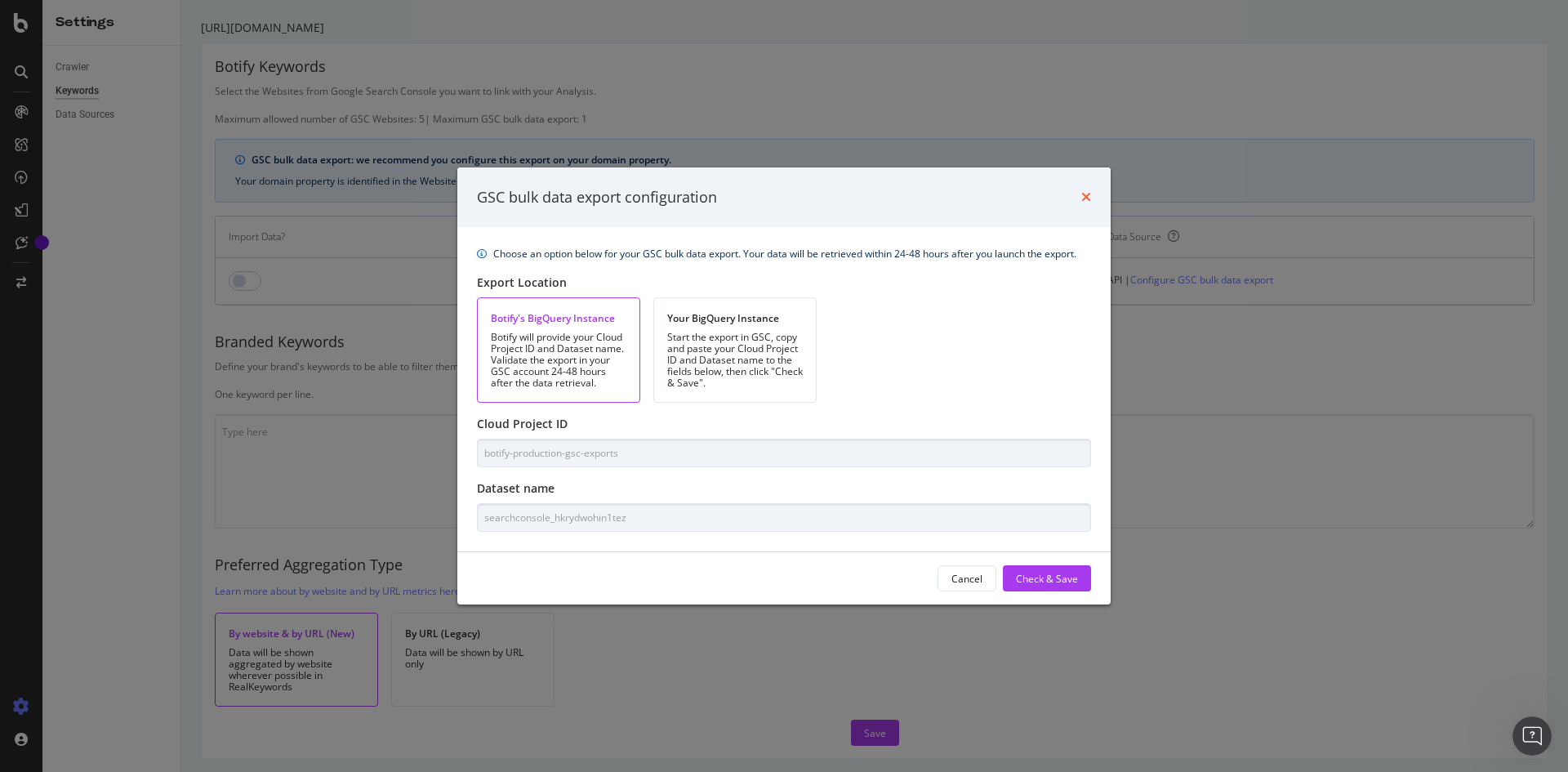
click at [1089, 199] on icon "times" at bounding box center [1086, 197] width 10 height 13
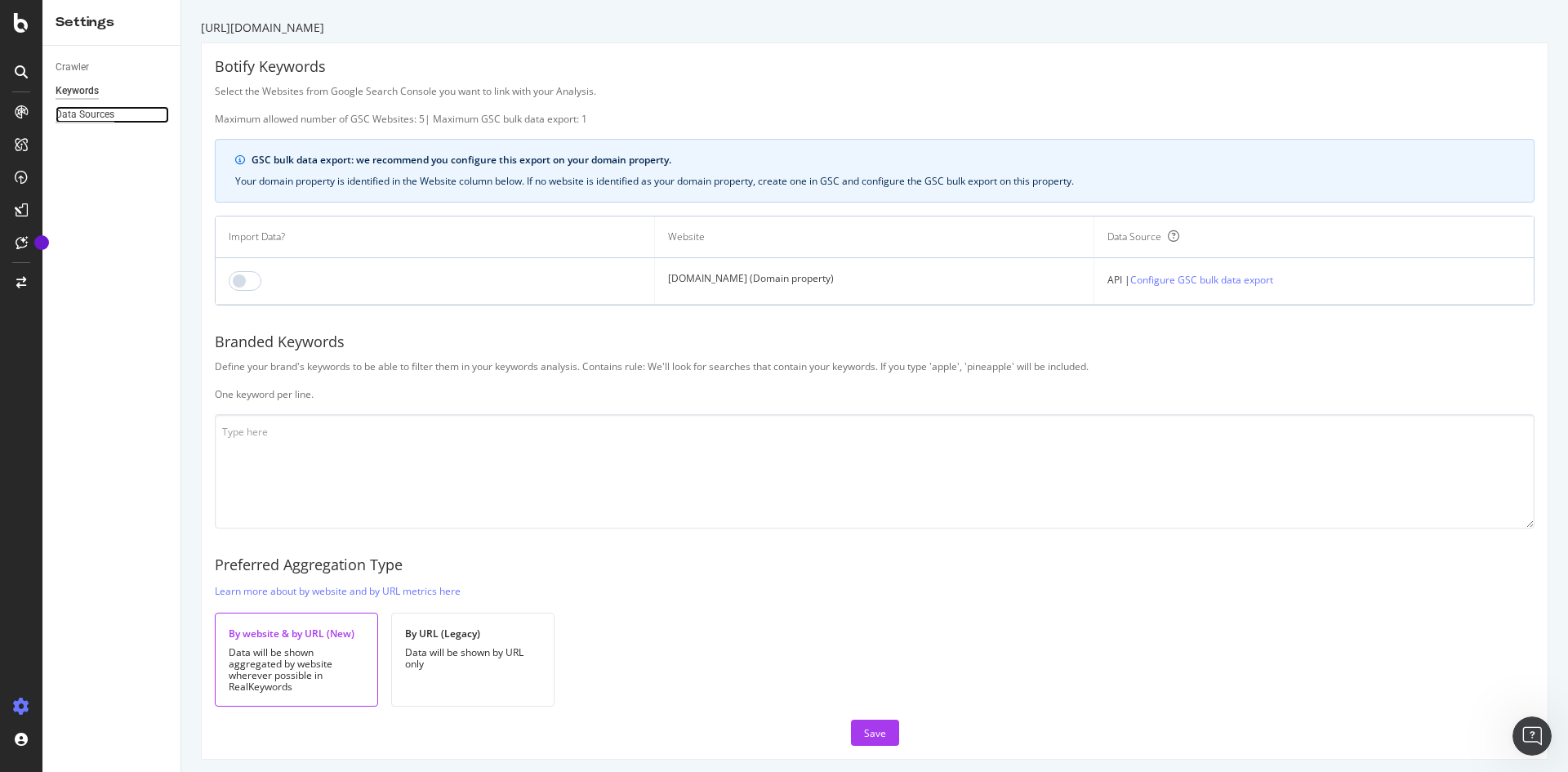
click at [99, 116] on div "Data Sources" at bounding box center [85, 114] width 59 height 17
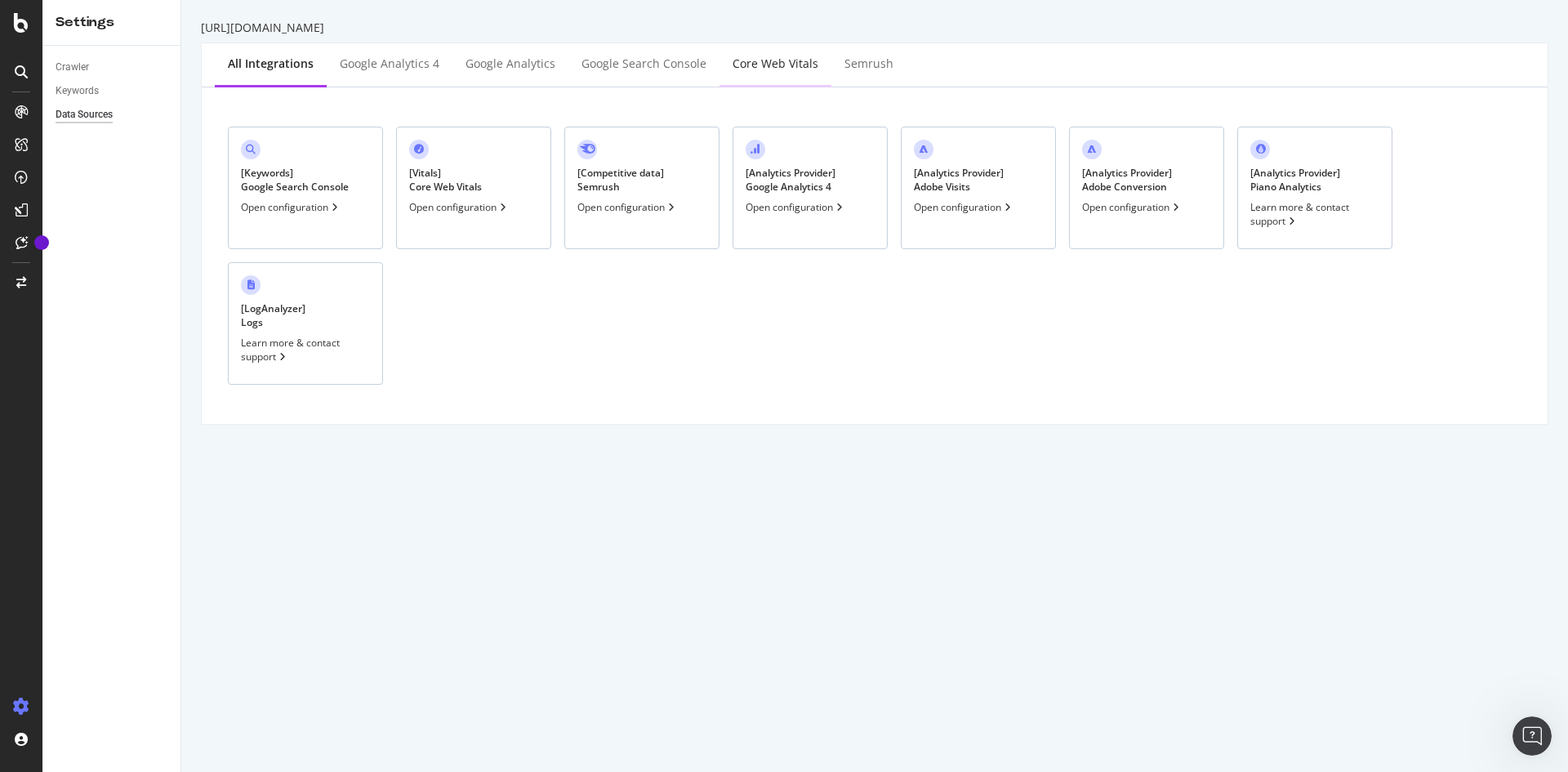
click at [756, 54] on div "Core Web Vitals" at bounding box center [775, 65] width 112 height 45
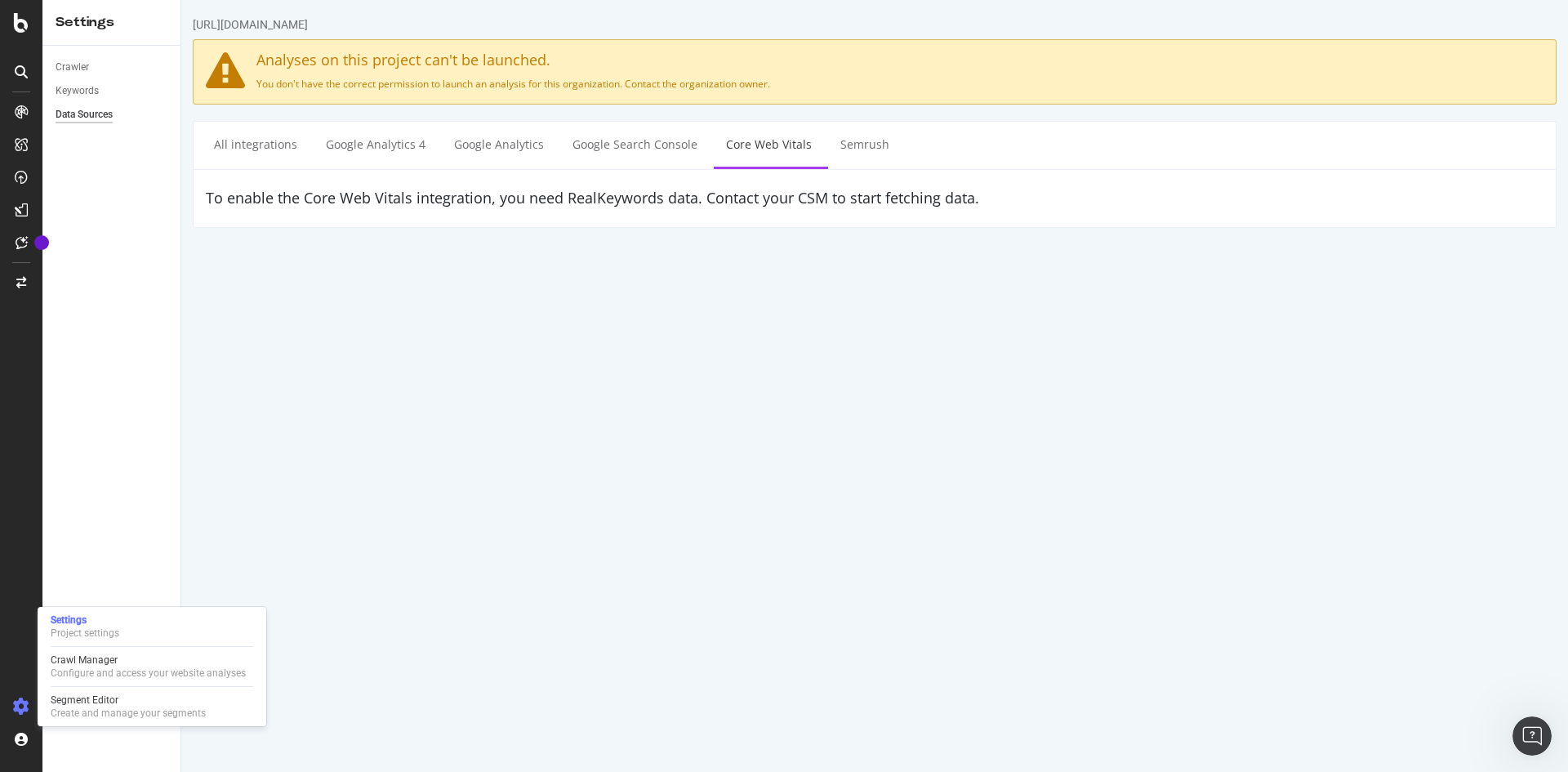
click at [17, 702] on icon at bounding box center [22, 707] width 17 height 17
click at [17, 710] on icon at bounding box center [22, 707] width 17 height 17
click at [102, 627] on div "Project settings" at bounding box center [85, 634] width 69 height 13
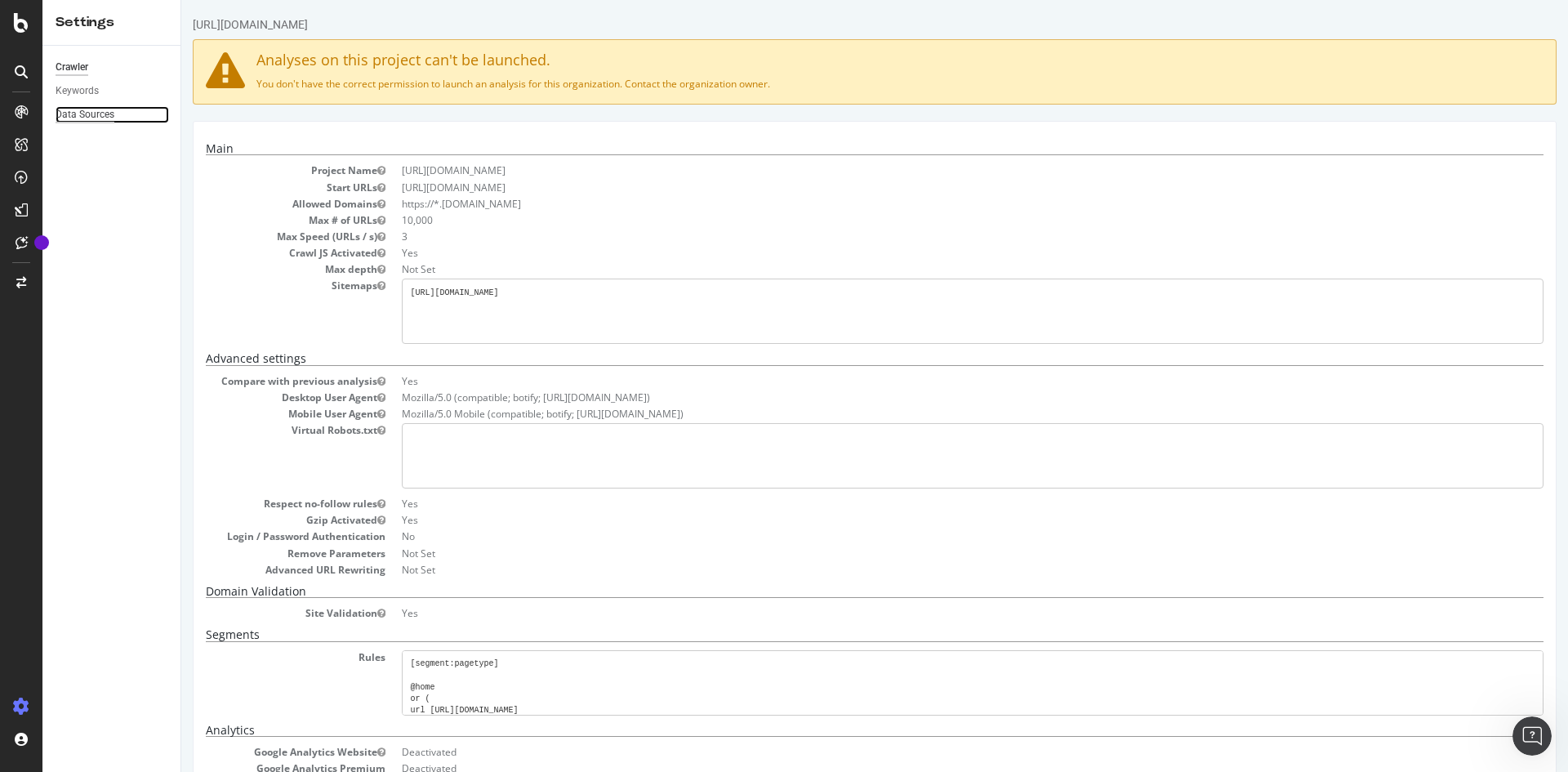
click at [93, 118] on div "Data Sources" at bounding box center [85, 114] width 59 height 17
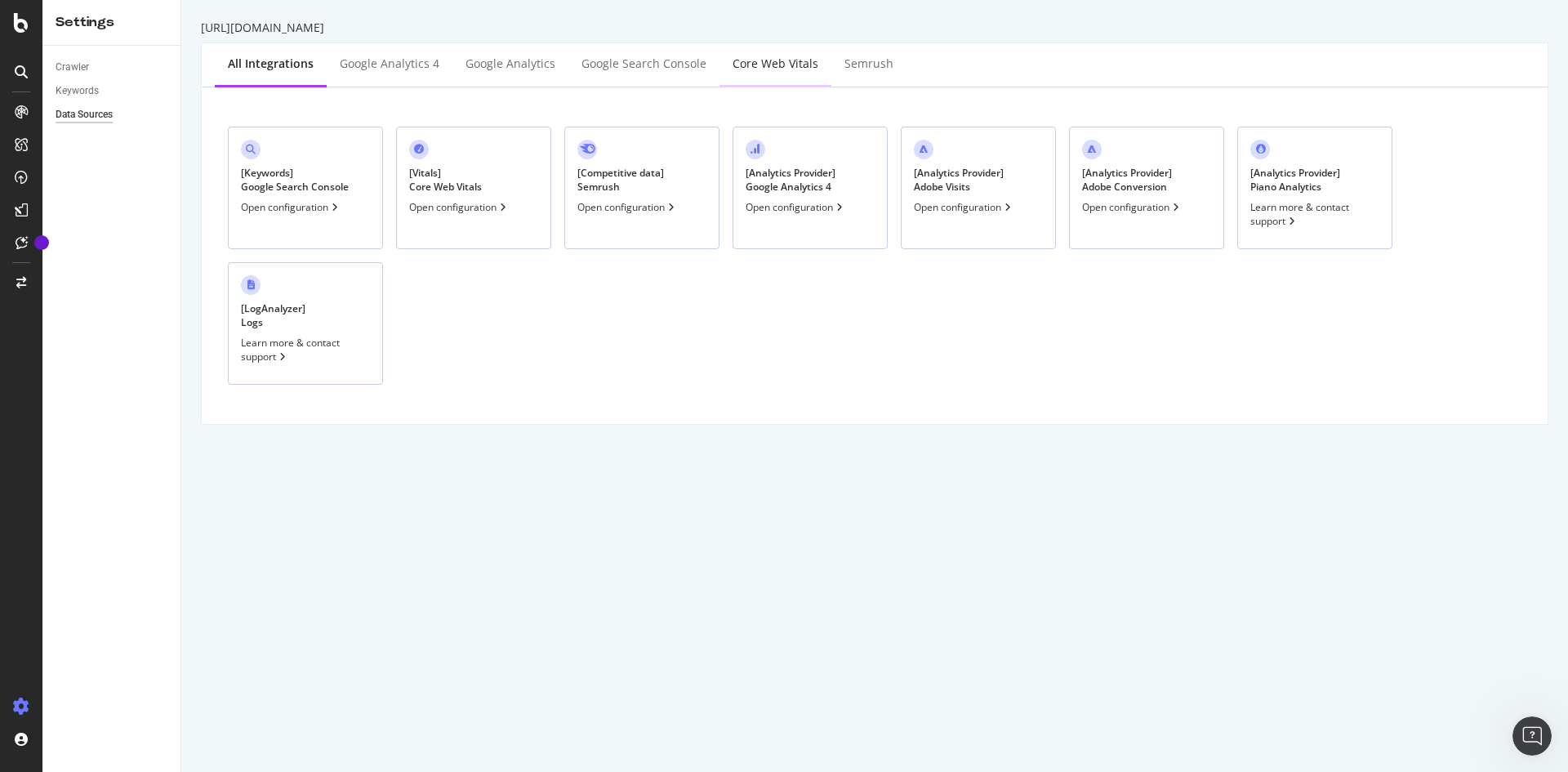
click at [776, 61] on div "Core Web Vitals" at bounding box center [775, 64] width 85 height 17
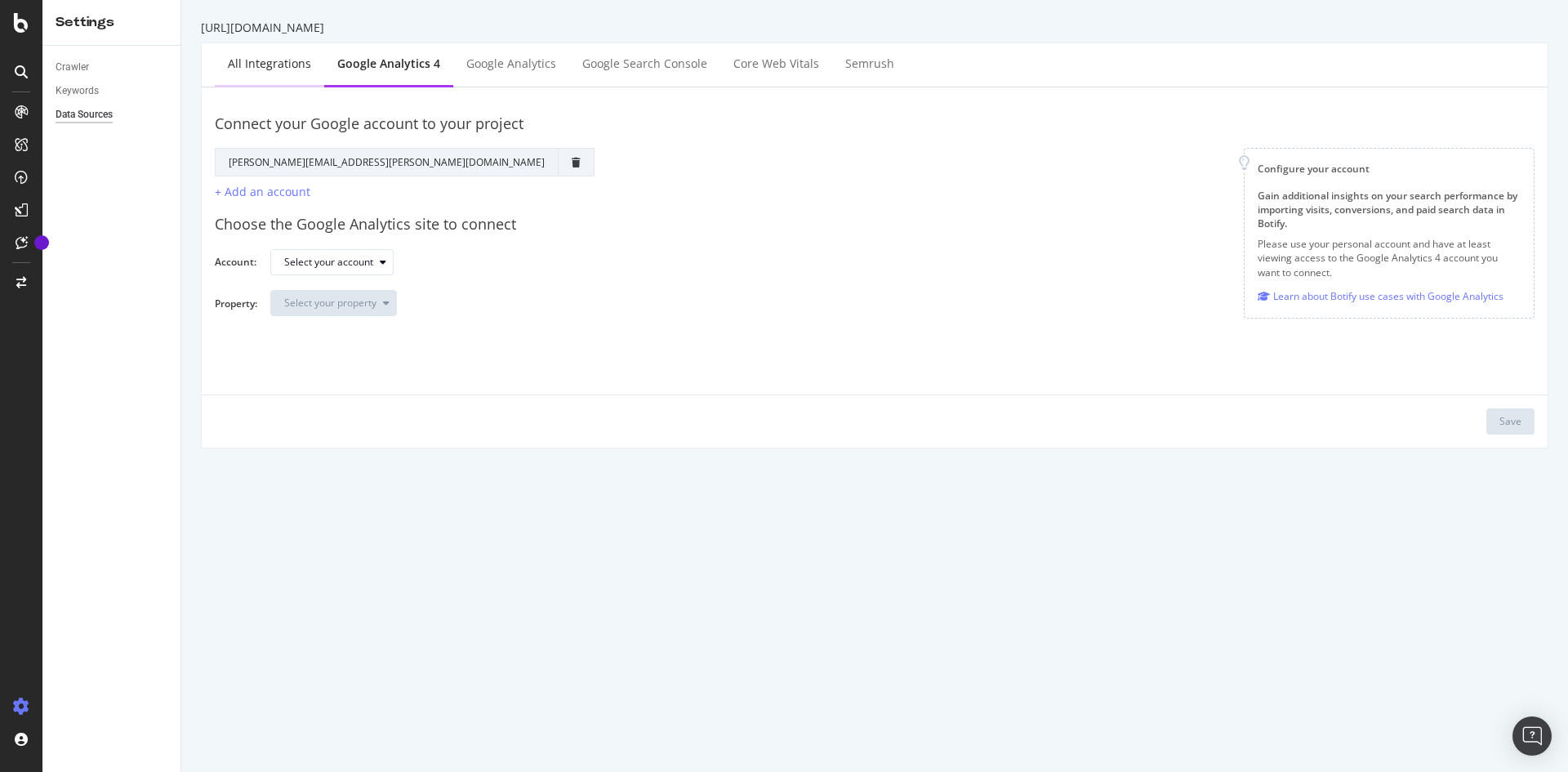
click at [267, 65] on div "All integrations" at bounding box center [269, 64] width 84 height 17
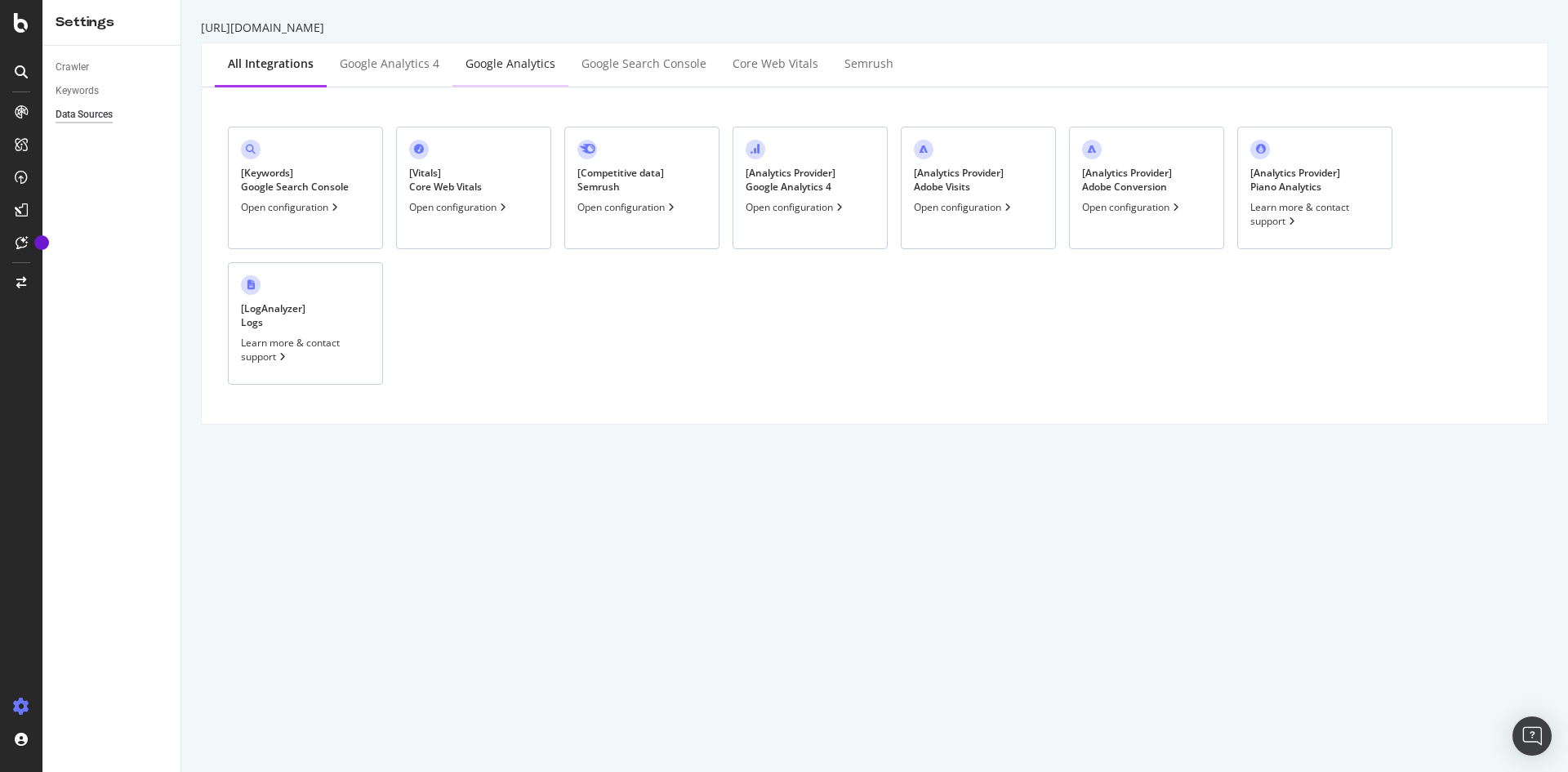
click at [482, 64] on div "Google Analytics" at bounding box center [511, 64] width 90 height 17
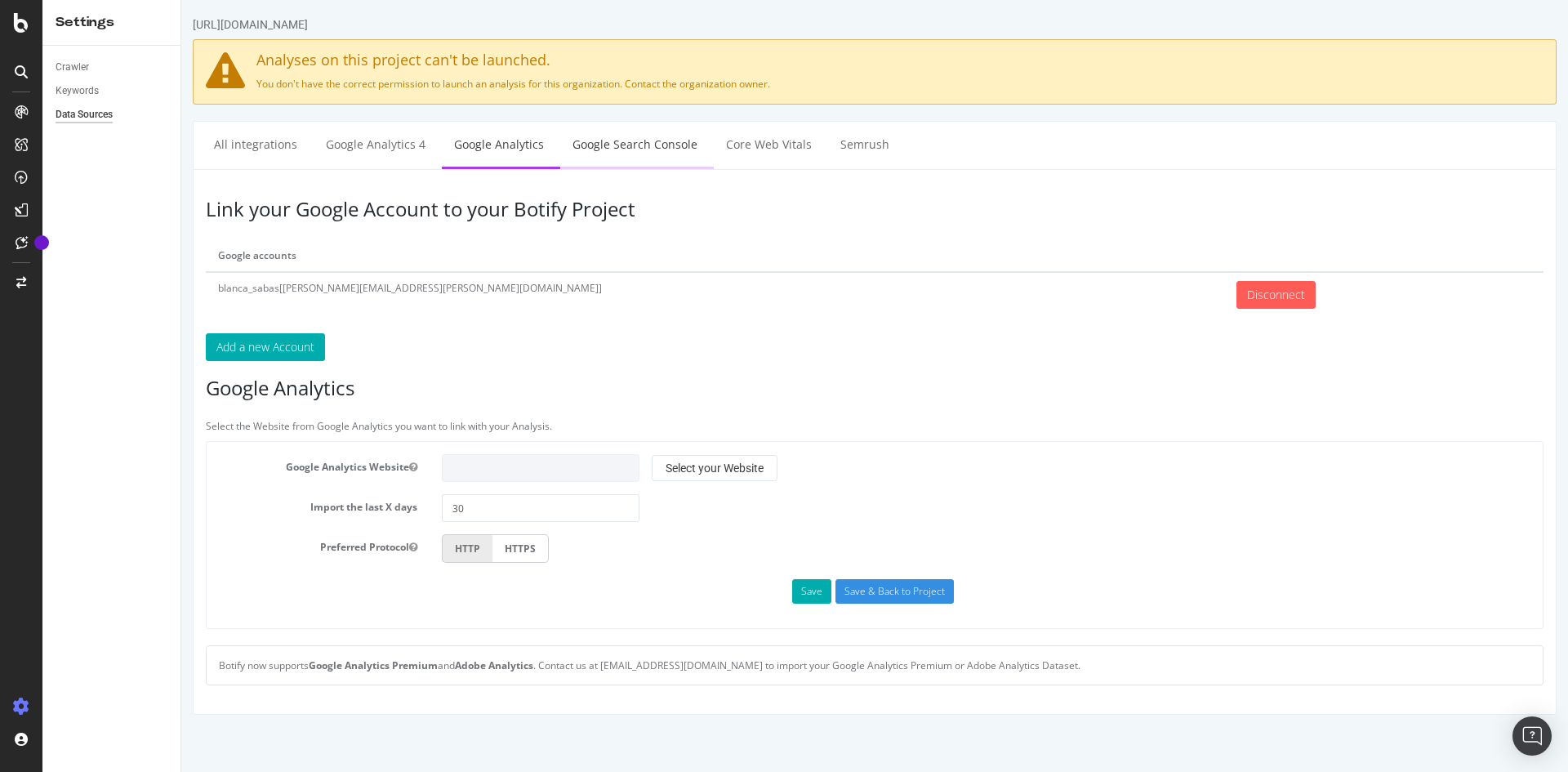
click at [632, 147] on link "Google Search Console" at bounding box center [635, 144] width 149 height 45
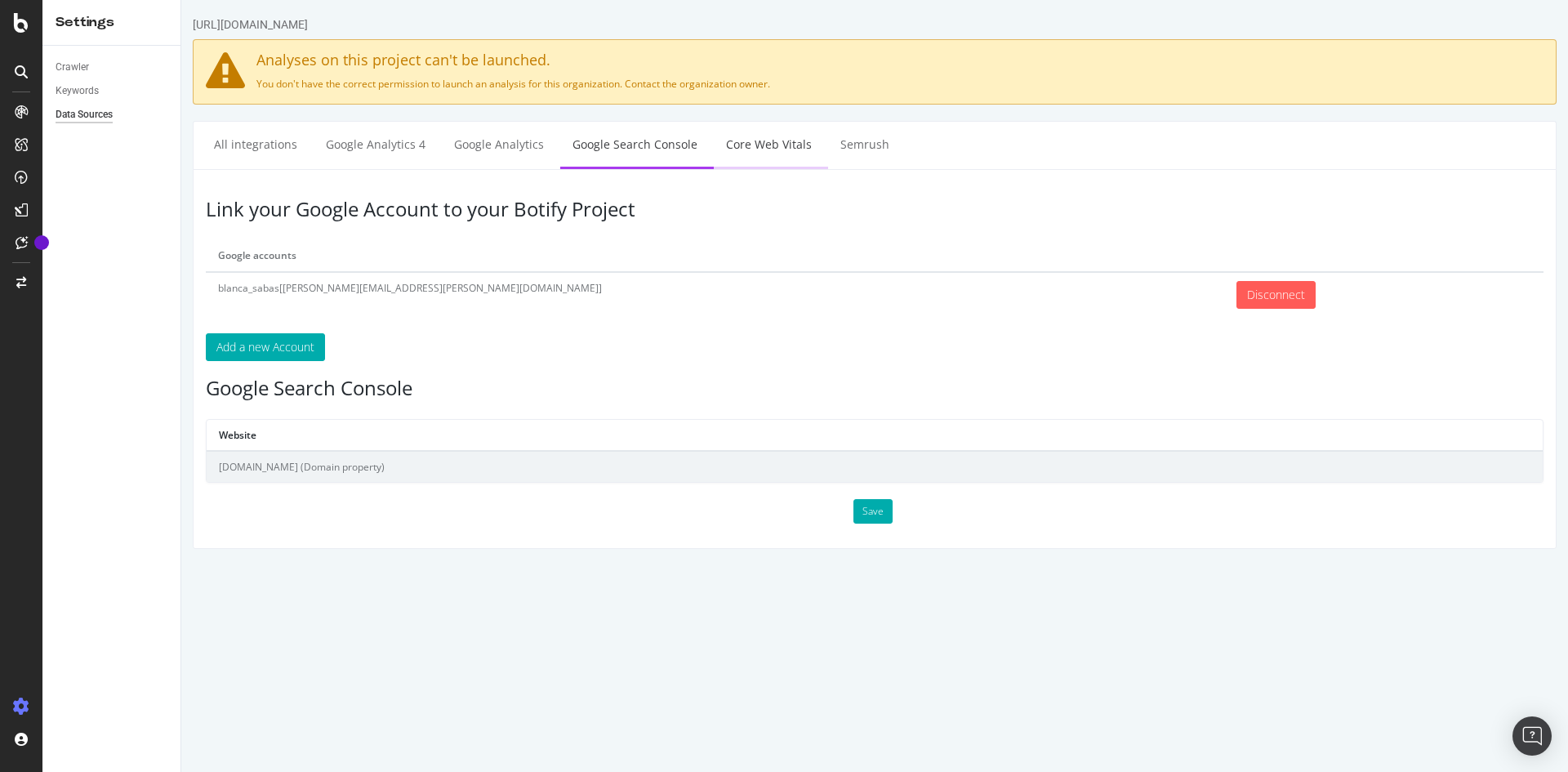
click at [737, 146] on link "Core Web Vitals" at bounding box center [768, 144] width 110 height 45
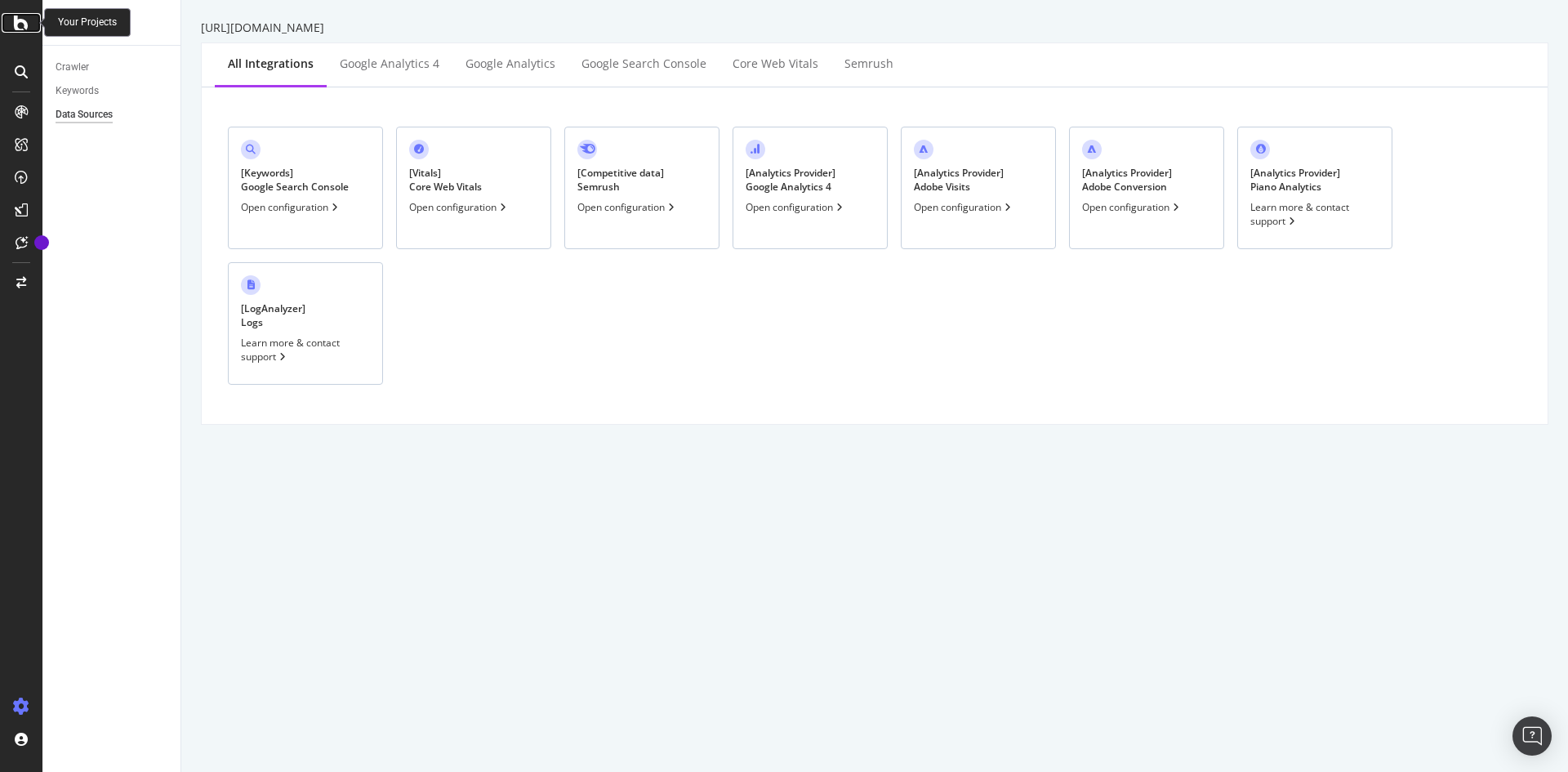
click at [22, 25] on icon at bounding box center [22, 23] width 15 height 20
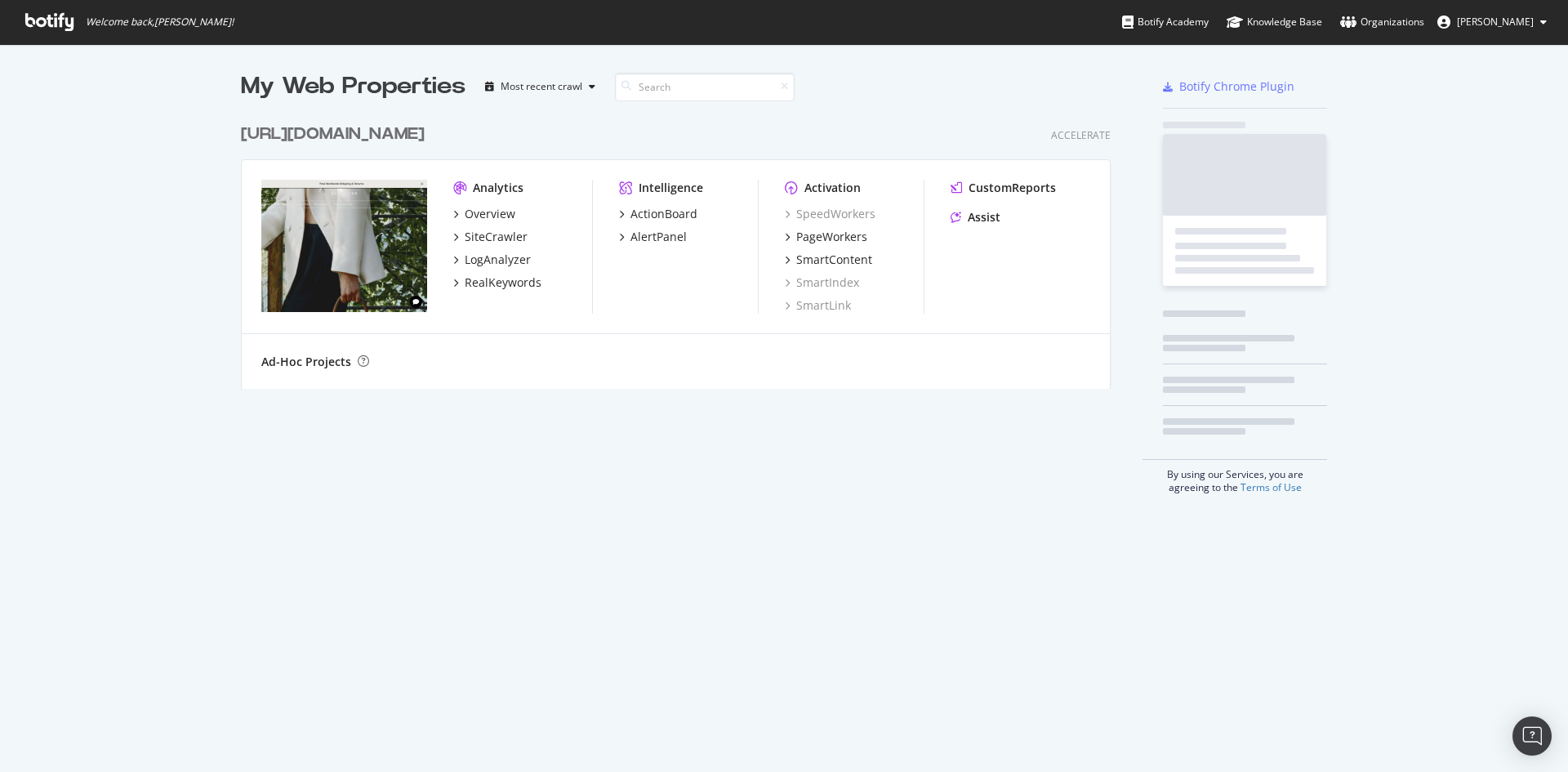
scroll to position [274, 871]
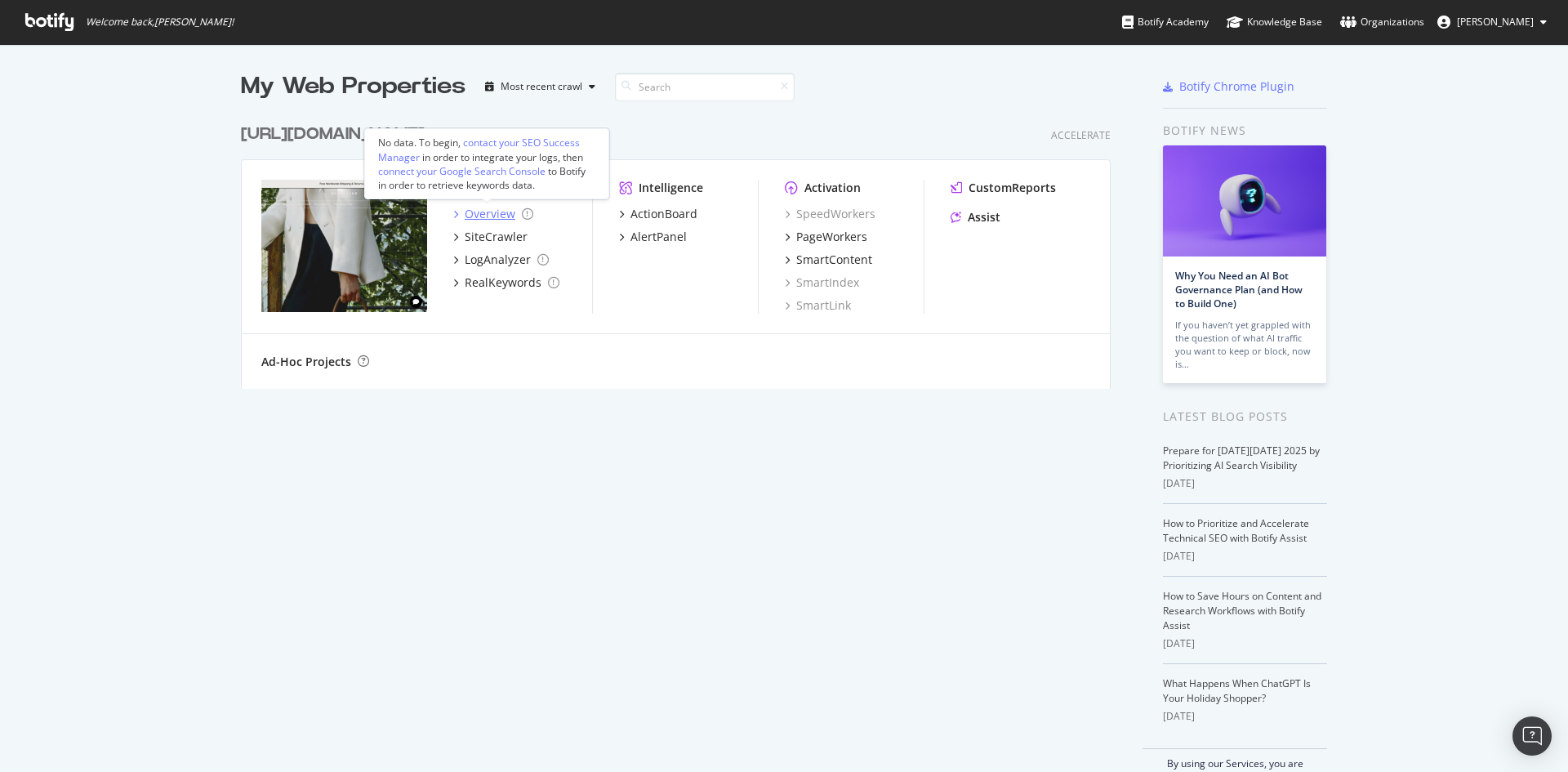
click at [483, 216] on div "Overview" at bounding box center [490, 214] width 51 height 17
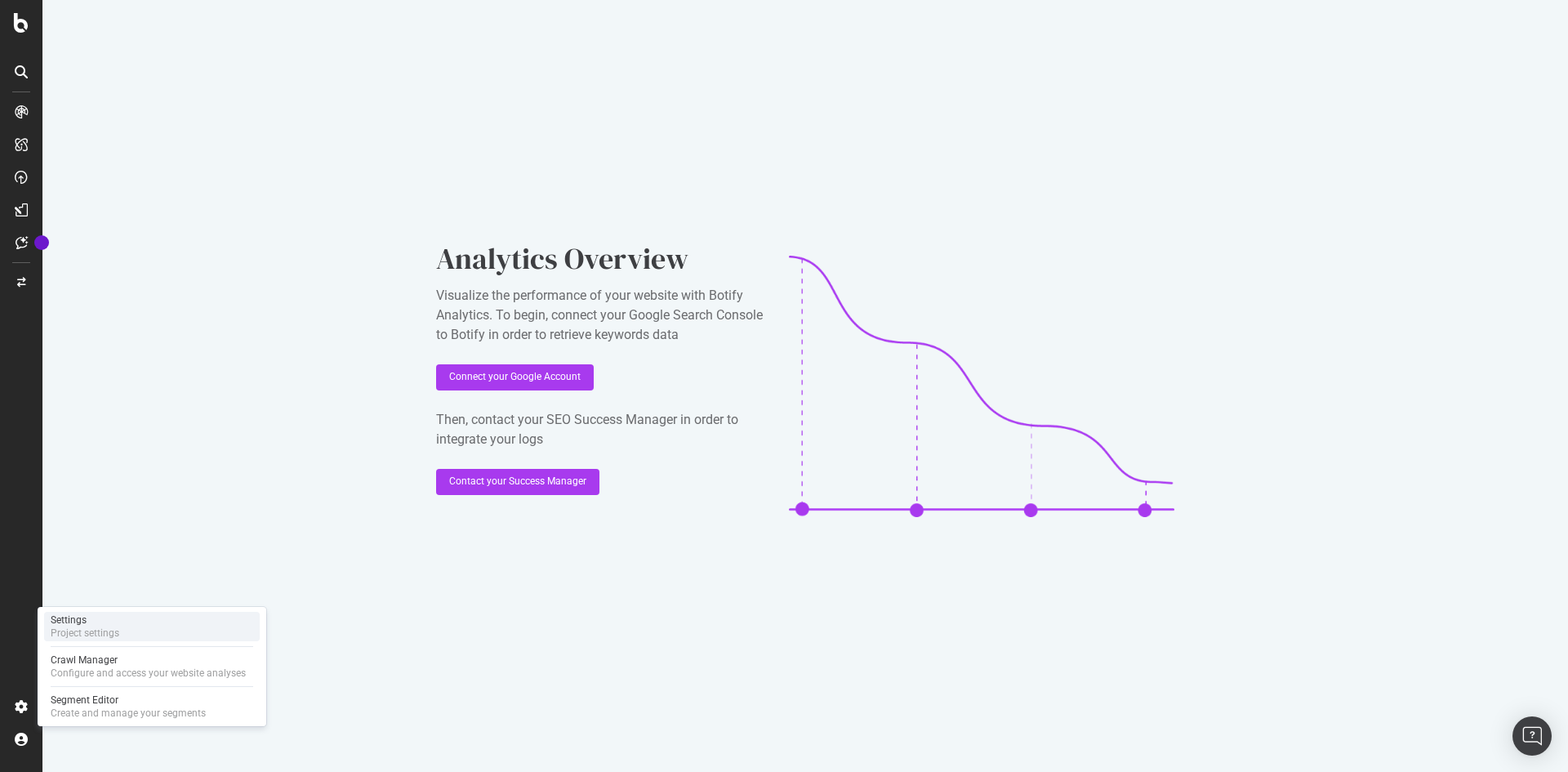
click at [109, 627] on div "Project settings" at bounding box center [85, 634] width 69 height 13
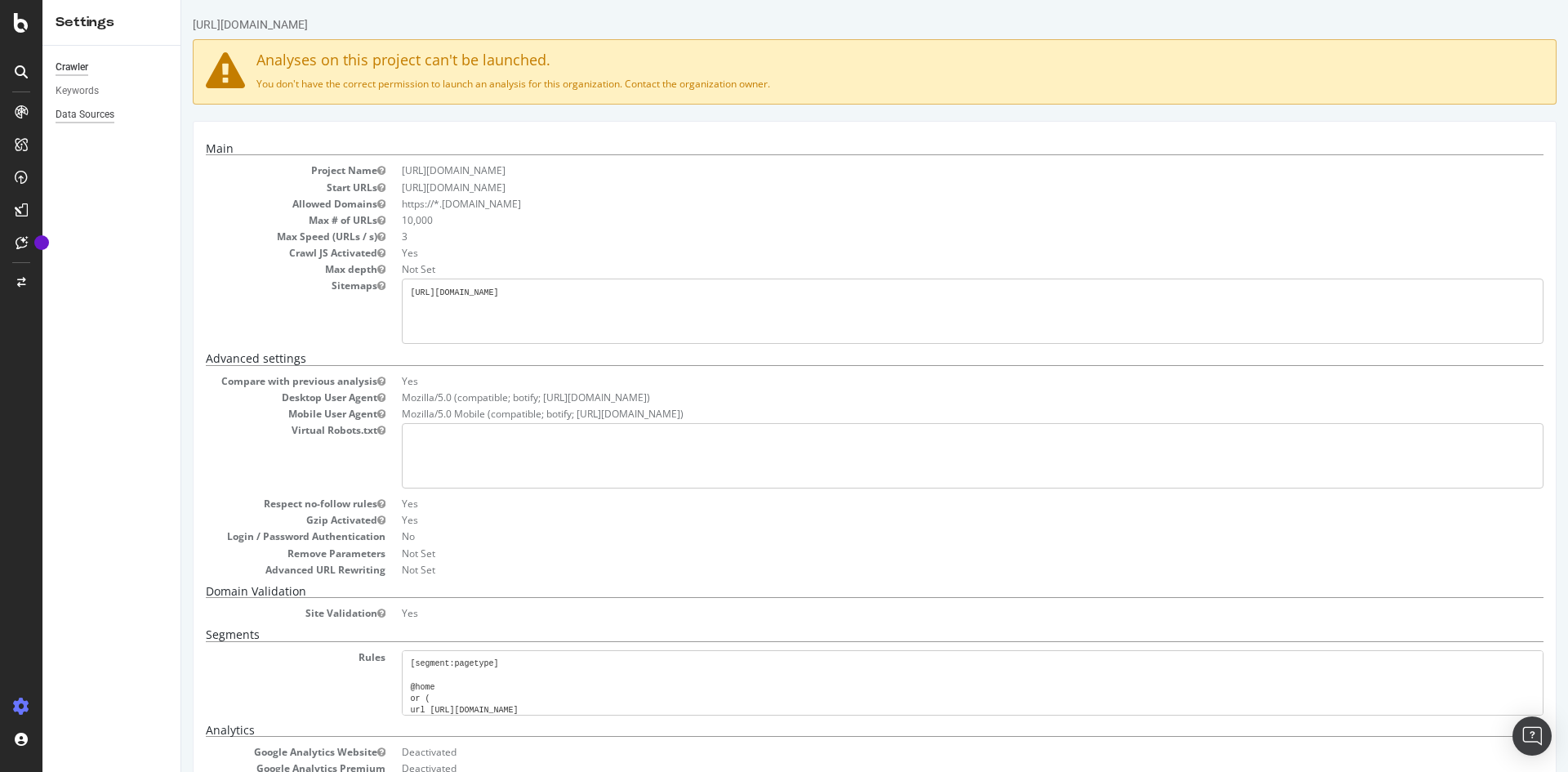
click at [90, 113] on div "Data Sources" at bounding box center [85, 114] width 59 height 17
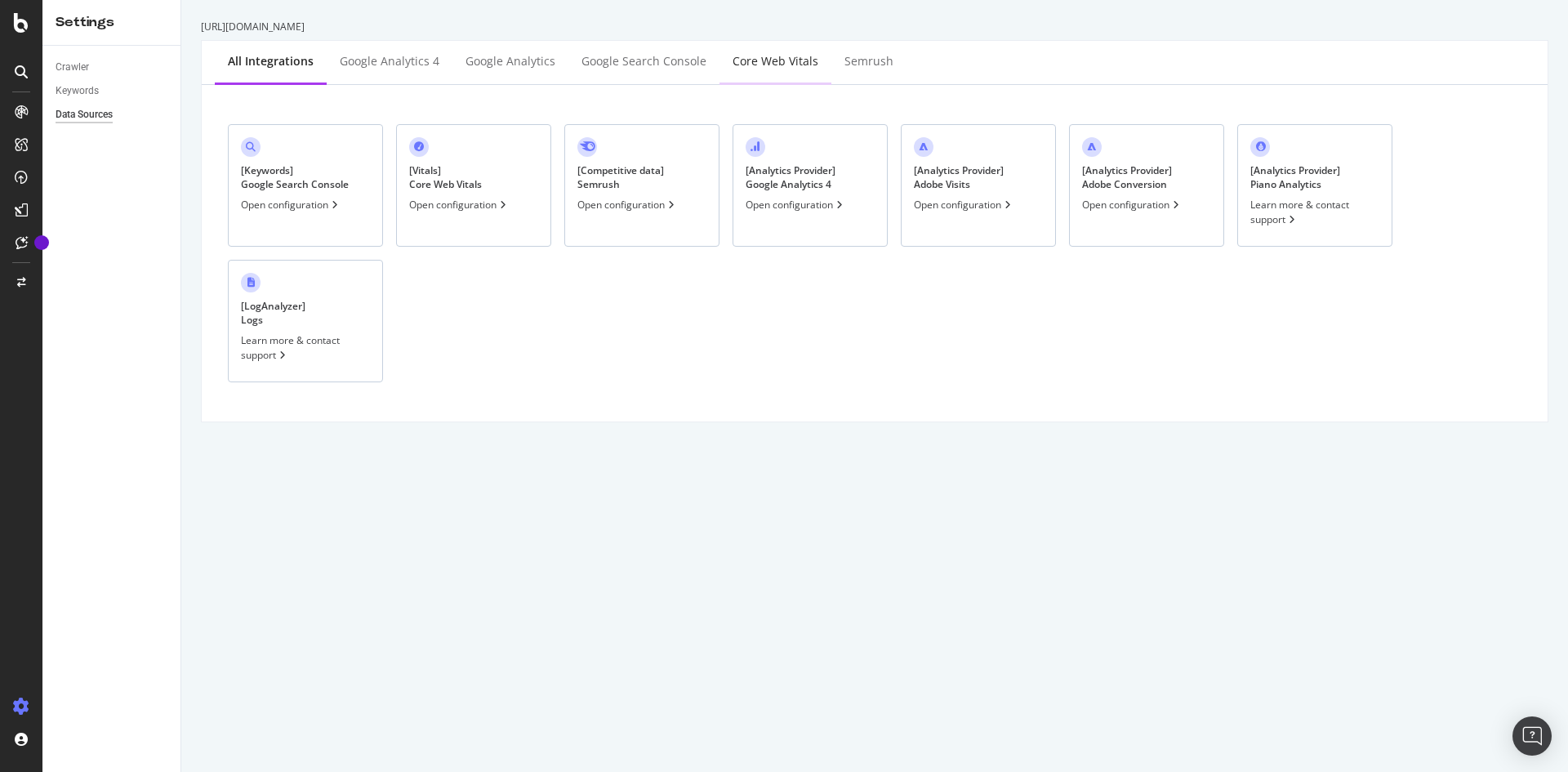
click at [777, 63] on div "Core Web Vitals" at bounding box center [775, 61] width 85 height 17
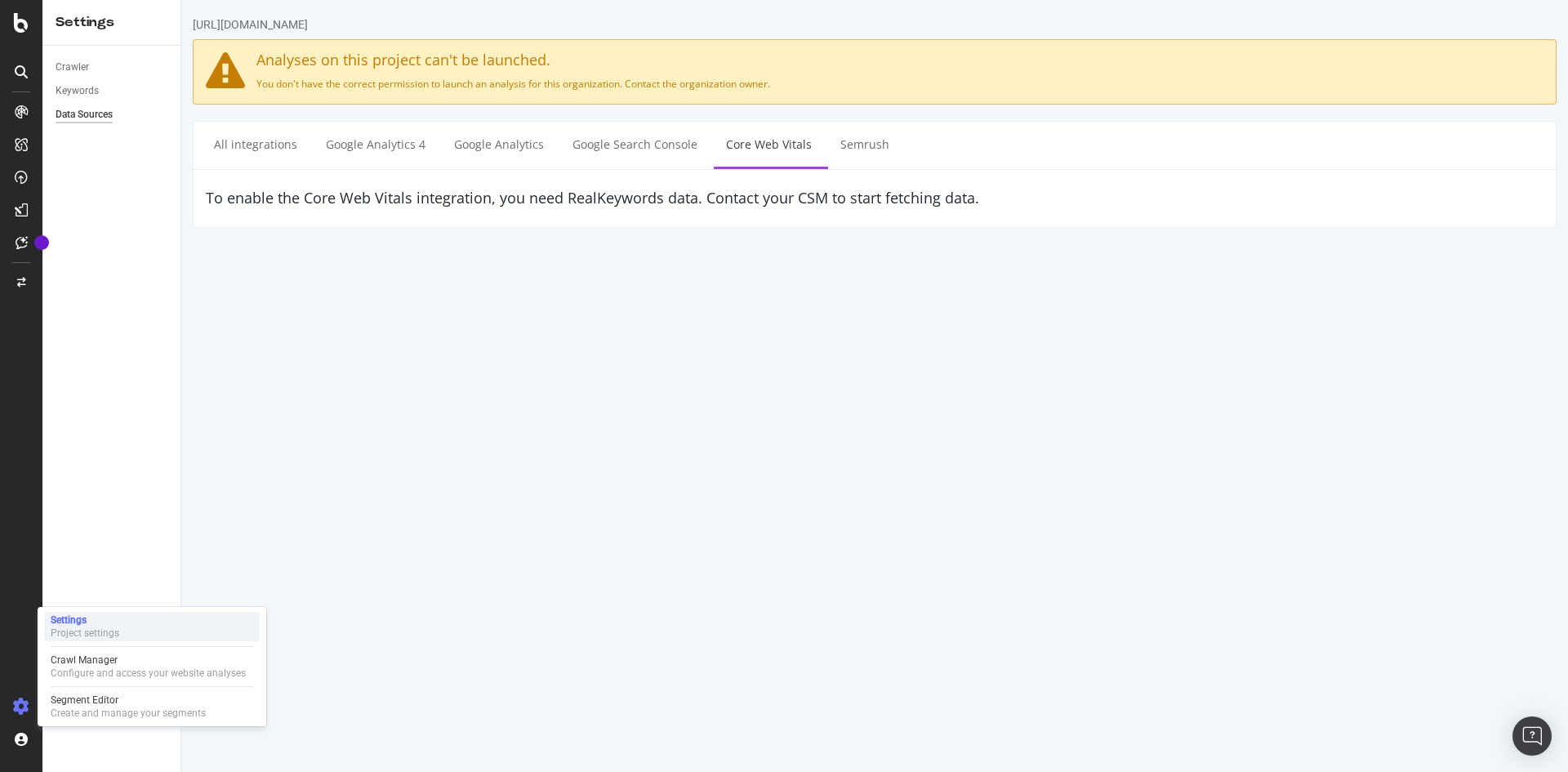
click at [117, 622] on div "Settings" at bounding box center [85, 620] width 69 height 13
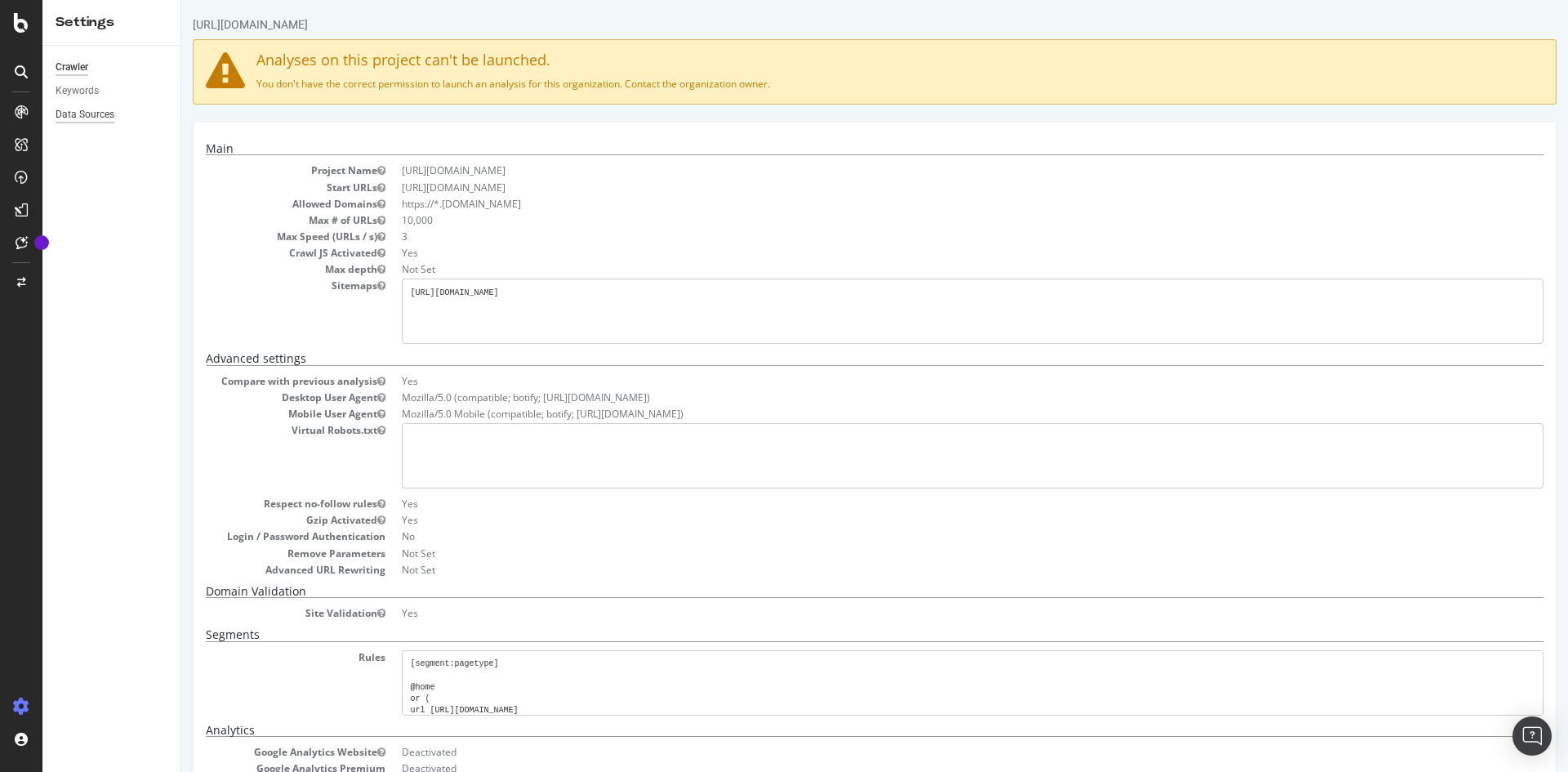
click at [96, 114] on div "Data Sources" at bounding box center [85, 114] width 59 height 17
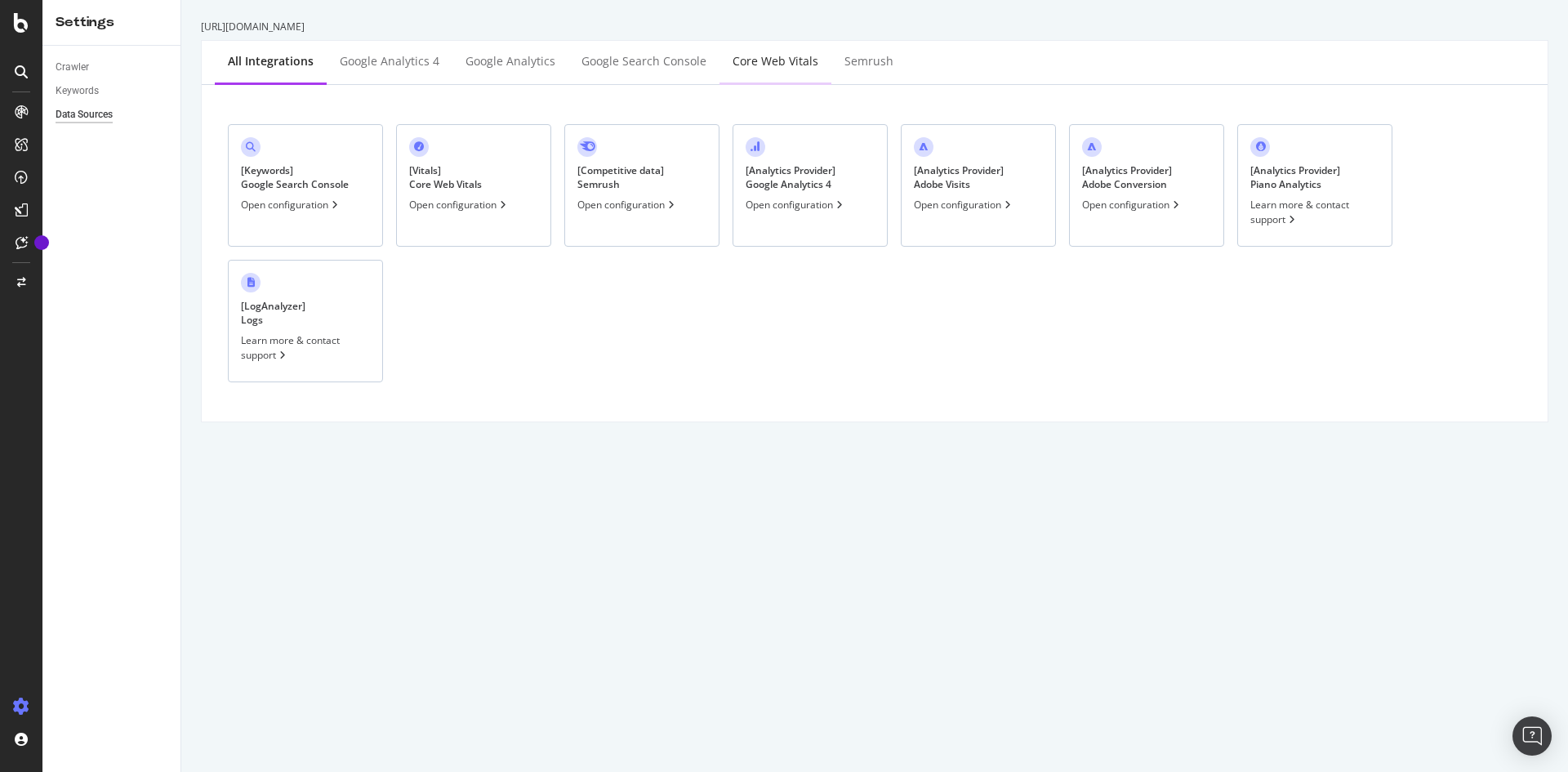
click at [781, 64] on div "Core Web Vitals" at bounding box center [775, 61] width 85 height 17
